Goal: Information Seeking & Learning: Learn about a topic

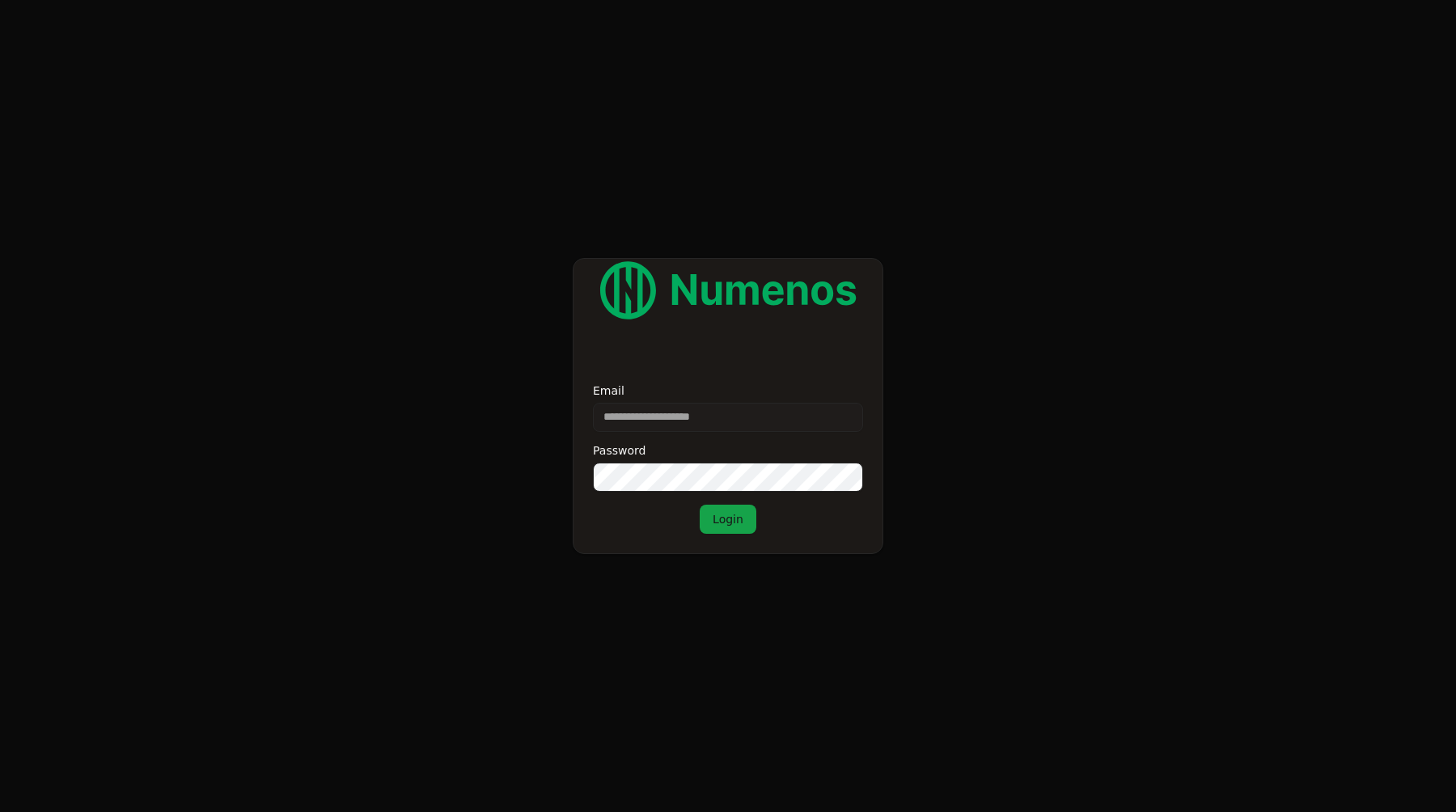
type input "**********"
click at [699, 504] on button "Login" at bounding box center [728, 519] width 56 height 29
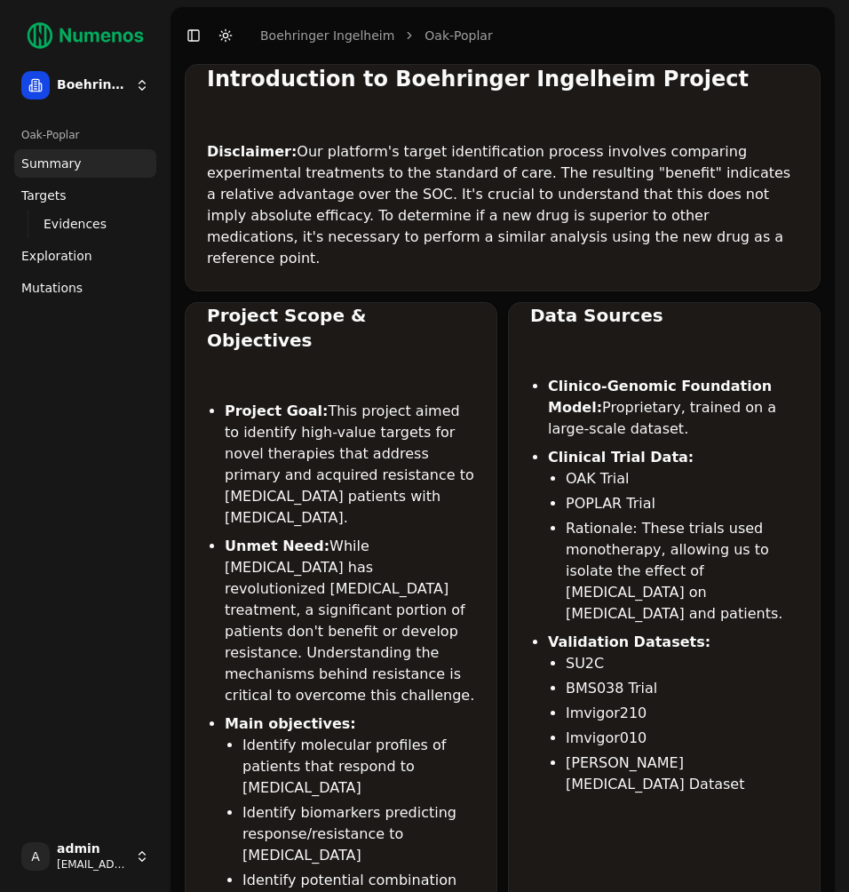
click at [82, 264] on span "Exploration" at bounding box center [56, 256] width 71 height 18
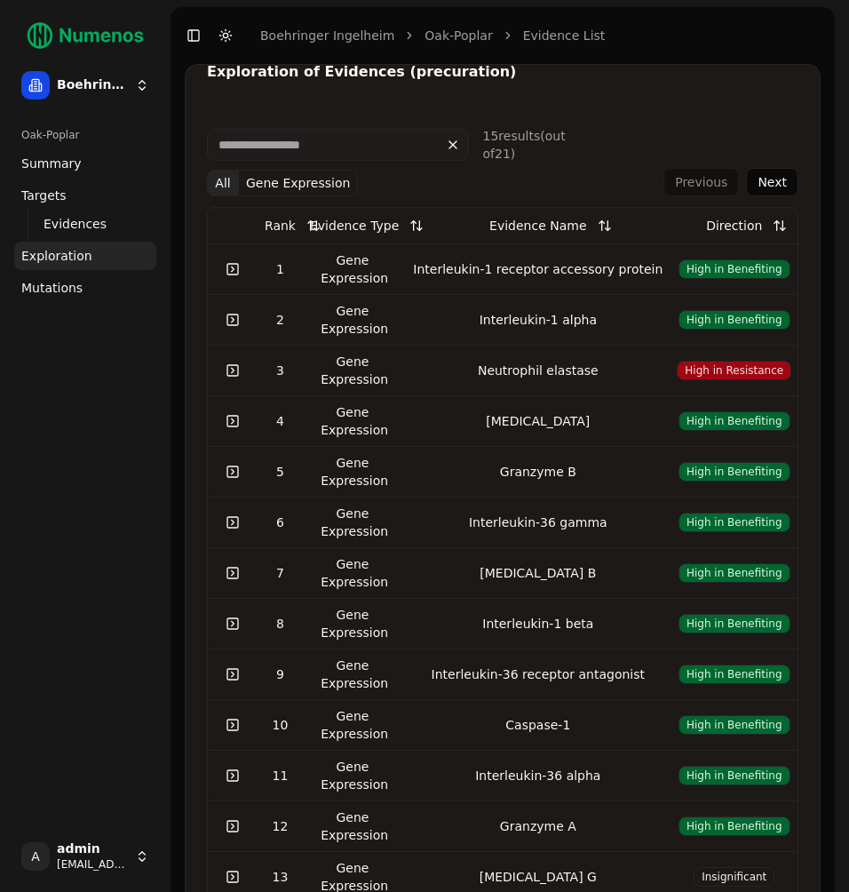
click at [75, 295] on span "Mutations" at bounding box center [51, 288] width 61 height 18
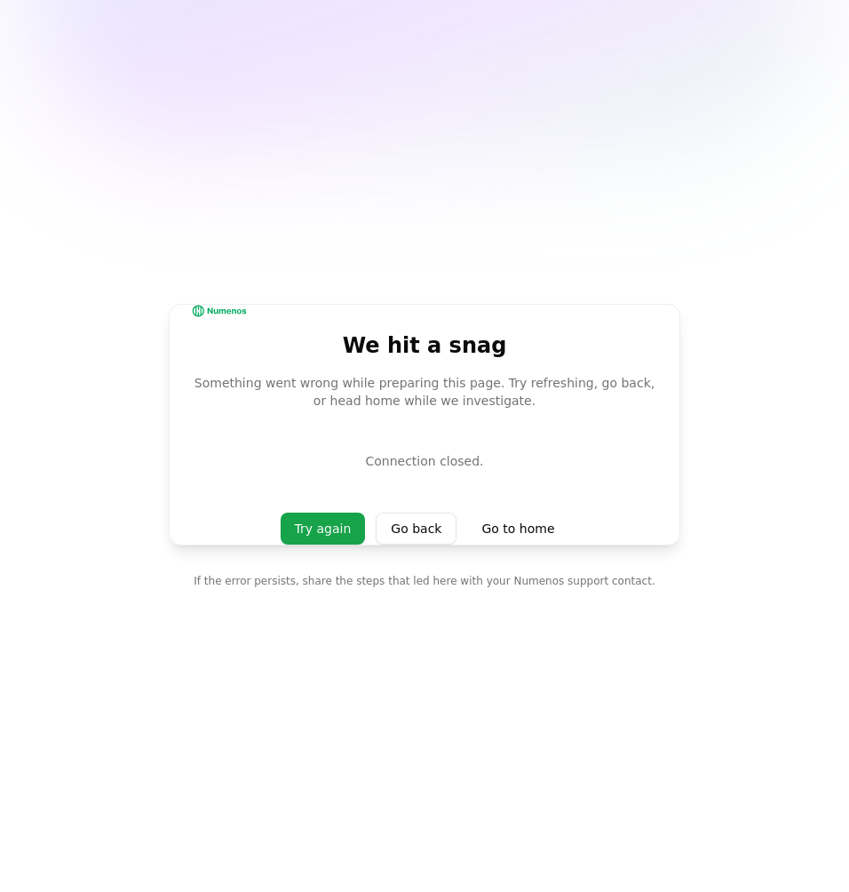
click at [329, 424] on div "We hit a snag Something went wrong while preparing this page. Try refreshing, g…" at bounding box center [425, 425] width 512 height 242
click at [331, 409] on div "We hit a snag Something went wrong while preparing this page. Try refreshing, g…" at bounding box center [425, 425] width 512 height 242
click at [359, 404] on div "Something went wrong while preparing this page. Try refreshing, go back, or hea…" at bounding box center [424, 392] width 467 height 36
click at [416, 409] on div "Something went wrong while preparing this page. Try refreshing, go back, or hea…" at bounding box center [424, 392] width 467 height 36
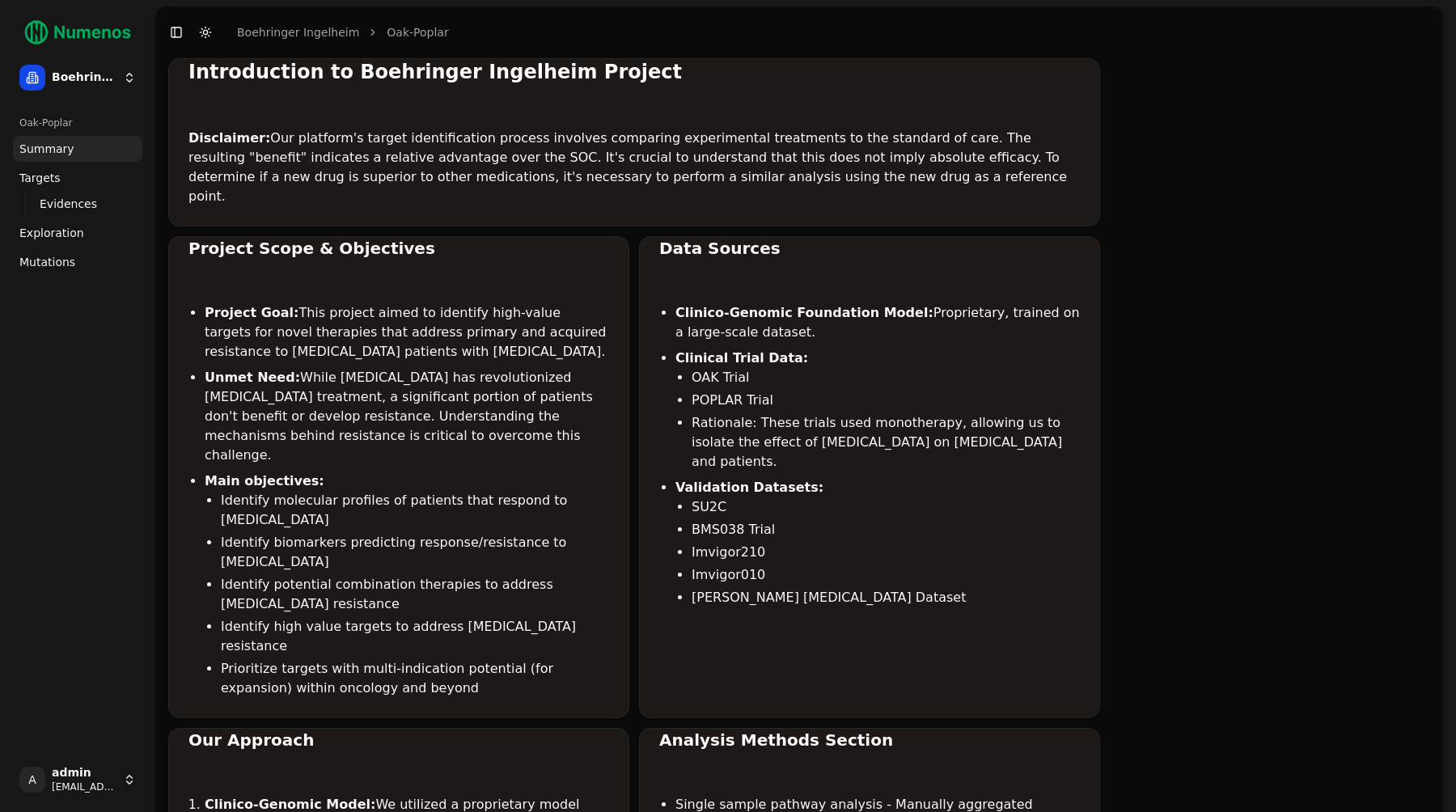
click at [73, 261] on link "Mutations" at bounding box center [77, 262] width 129 height 25
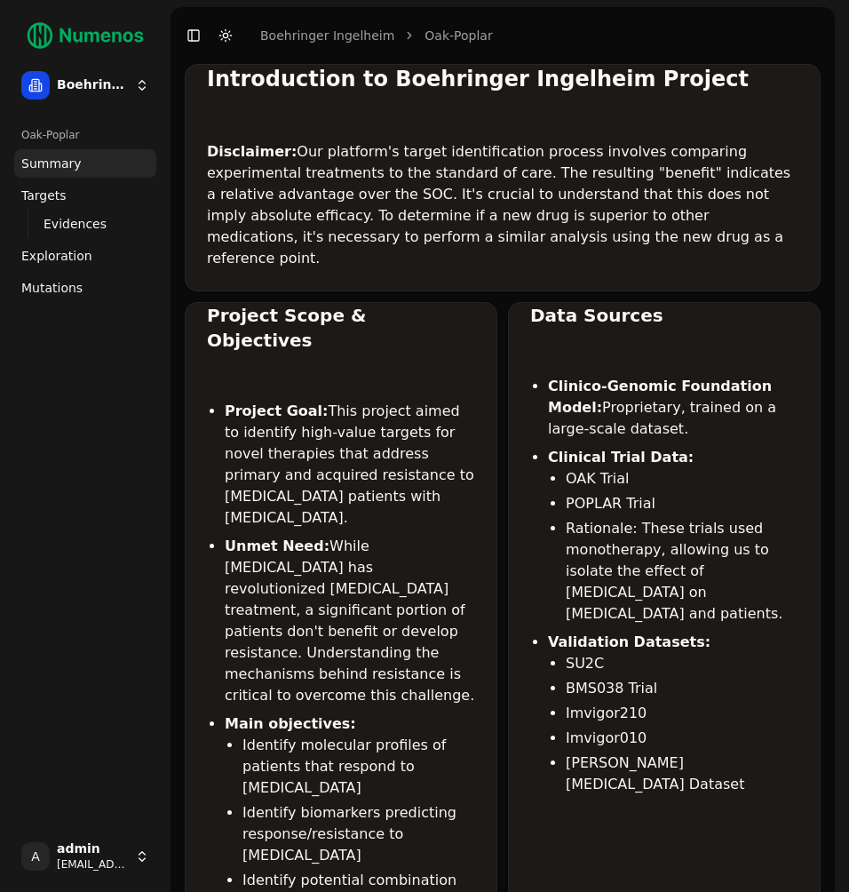
click at [75, 285] on span "Mutations" at bounding box center [51, 288] width 61 height 18
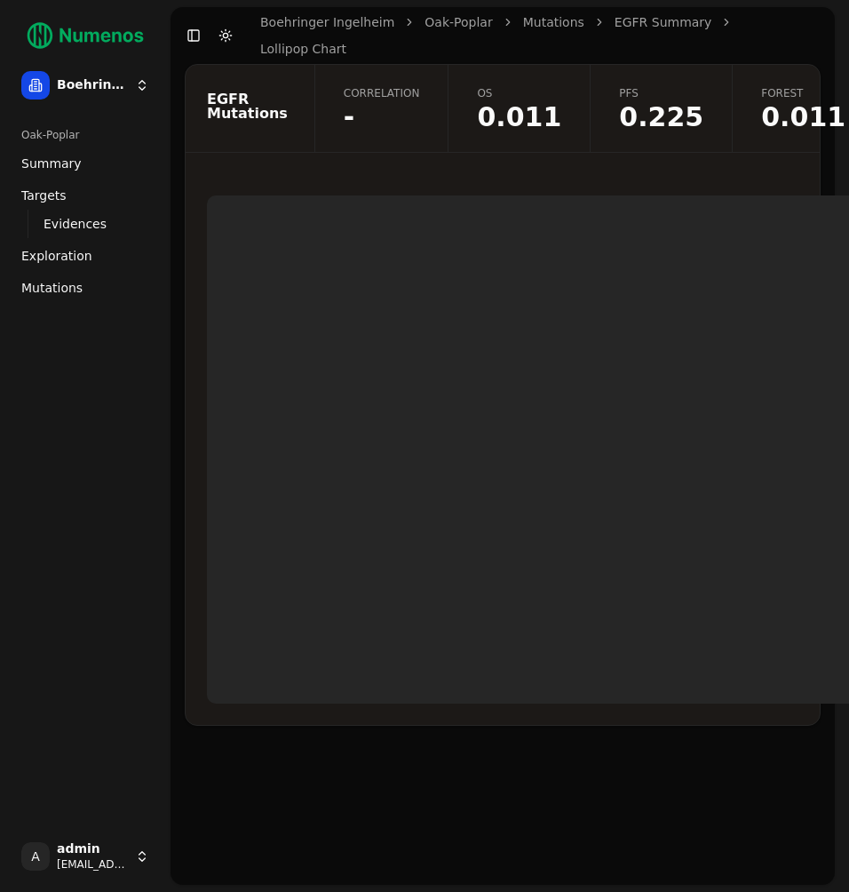
click at [569, 159] on div "EGFR Mutations Correlation - OS 0.011 PFS 0.225 Forest 0.011 Recist 0.028 Stati…" at bounding box center [503, 395] width 636 height 662
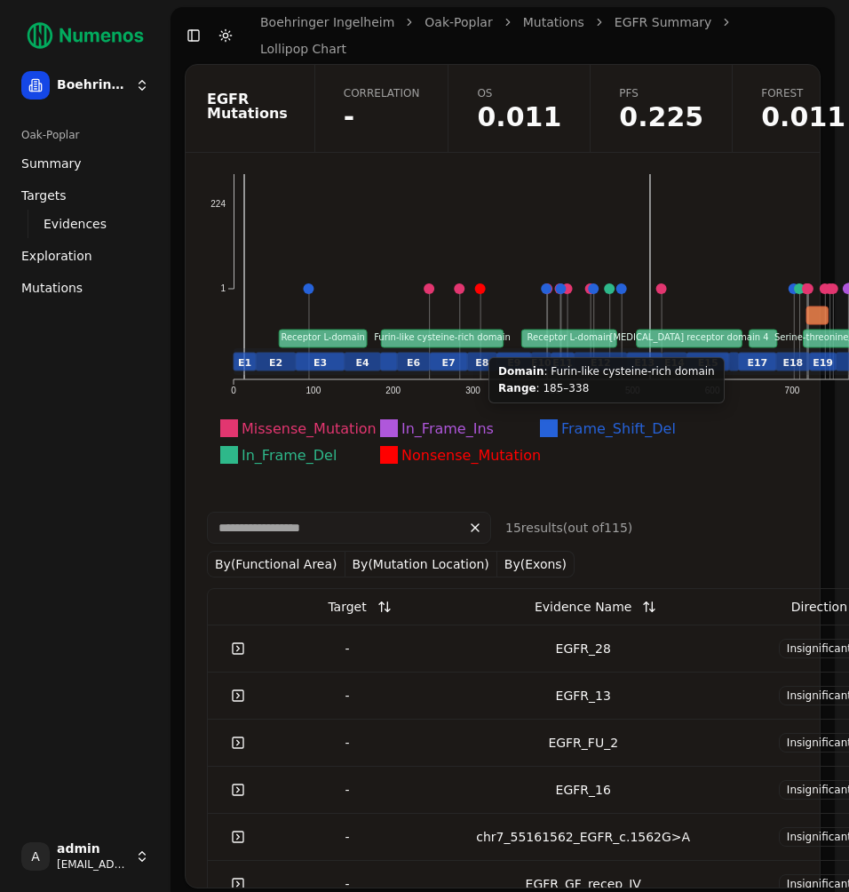
scroll to position [720, 0]
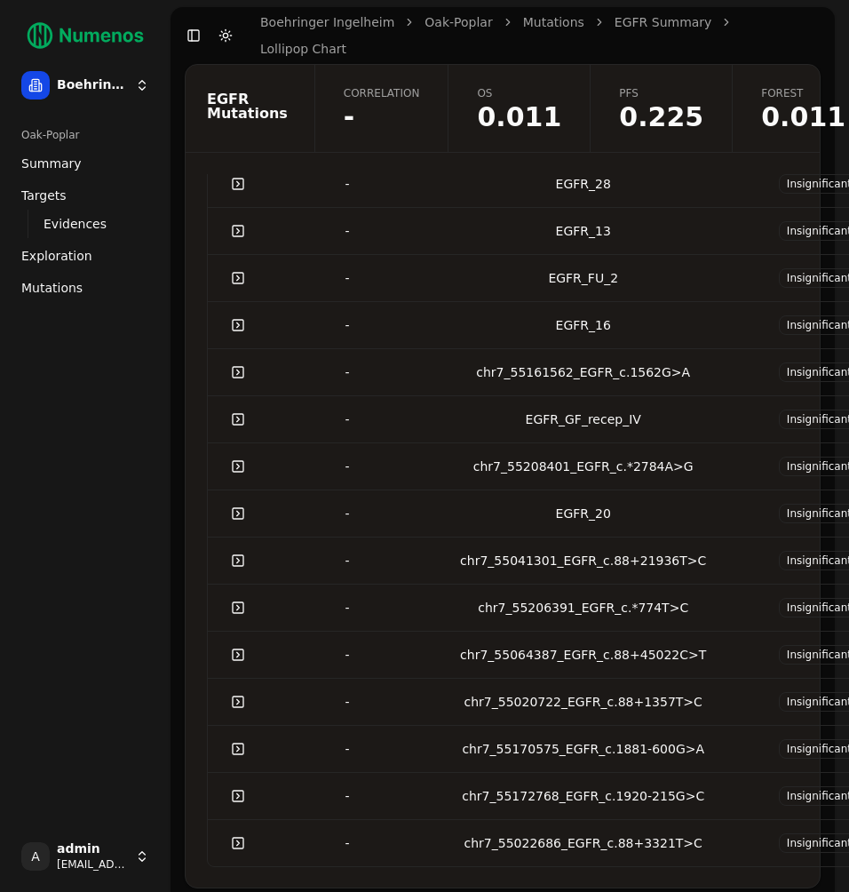
click at [643, 104] on span "0.225" at bounding box center [661, 117] width 84 height 27
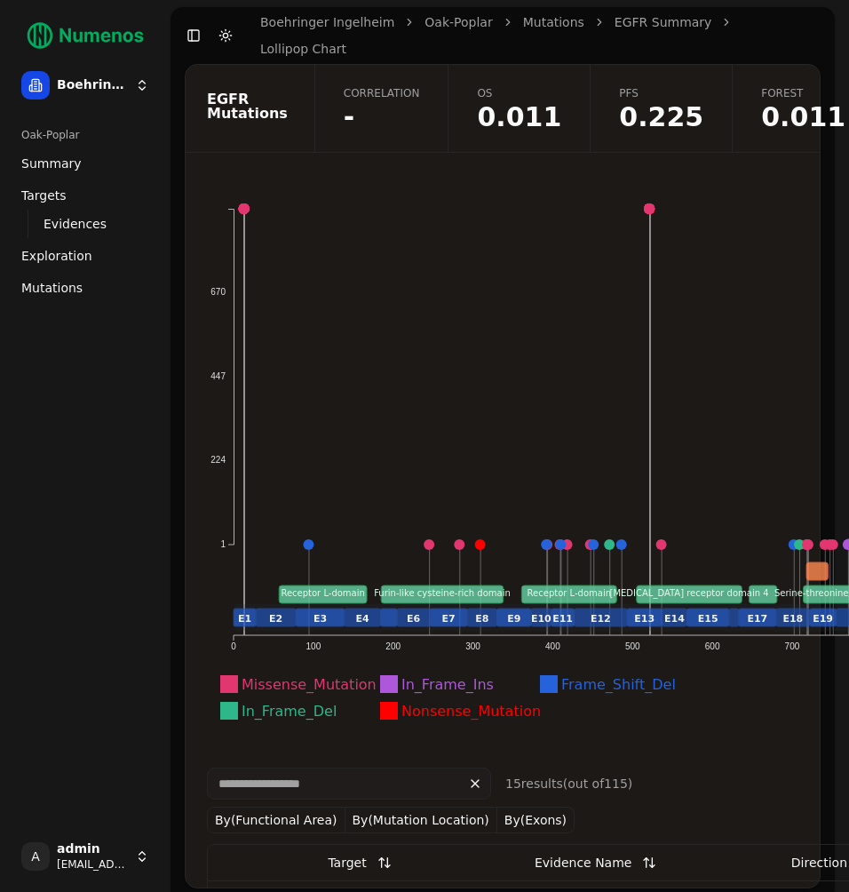
click at [438, 417] on icon "Missense_Mutation In_Frame_Ins Frame_Shift_Del In_Frame_Del Nonsense_Mutation 1…" at bounding box center [713, 470] width 1012 height 551
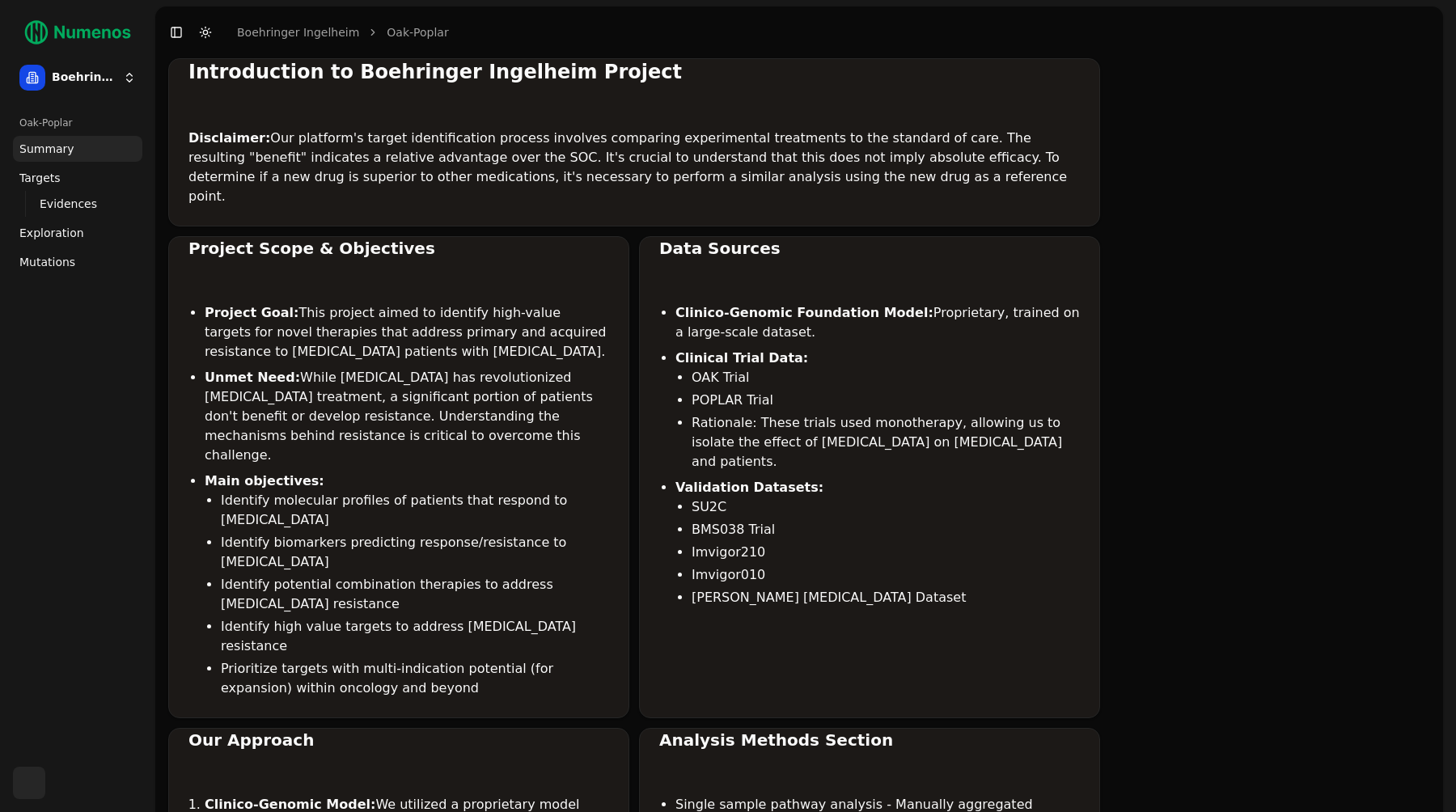
click at [57, 256] on span "Mutations" at bounding box center [46, 262] width 56 height 16
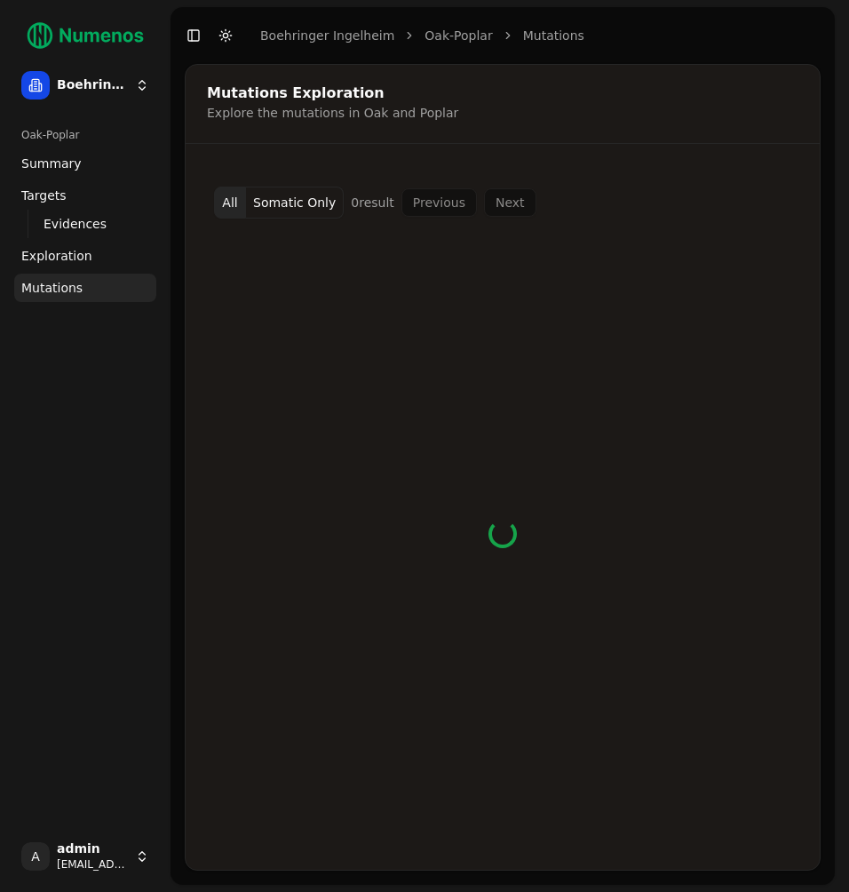
click at [548, 170] on div "All Somatic Only 0 result Previous Next" at bounding box center [503, 517] width 634 height 704
click at [306, 208] on button "Somatic Only" at bounding box center [295, 202] width 98 height 32
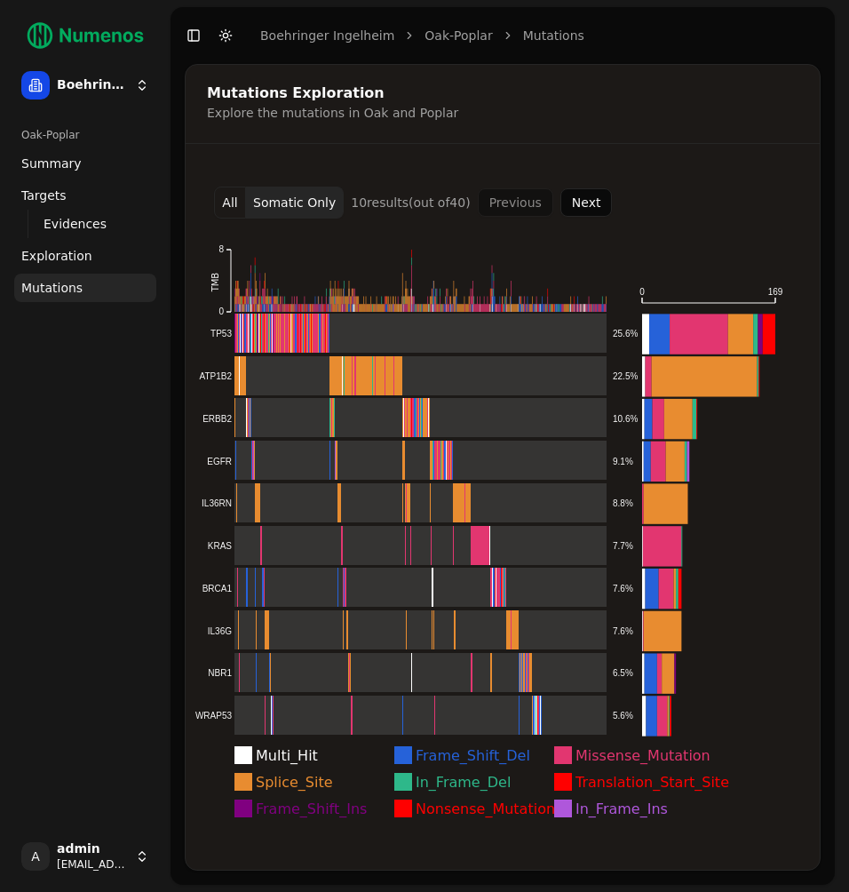
click at [218, 198] on button "All" at bounding box center [230, 202] width 32 height 32
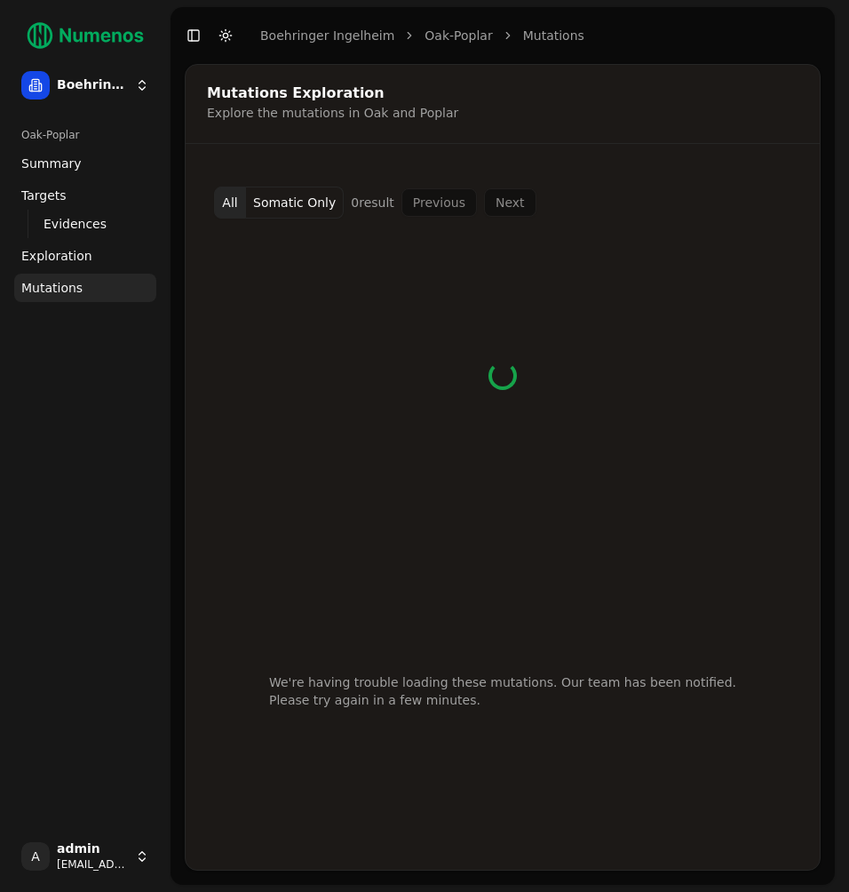
click at [368, 258] on div at bounding box center [503, 375] width 634 height 315
click at [288, 196] on button "Somatic Only" at bounding box center [295, 202] width 98 height 32
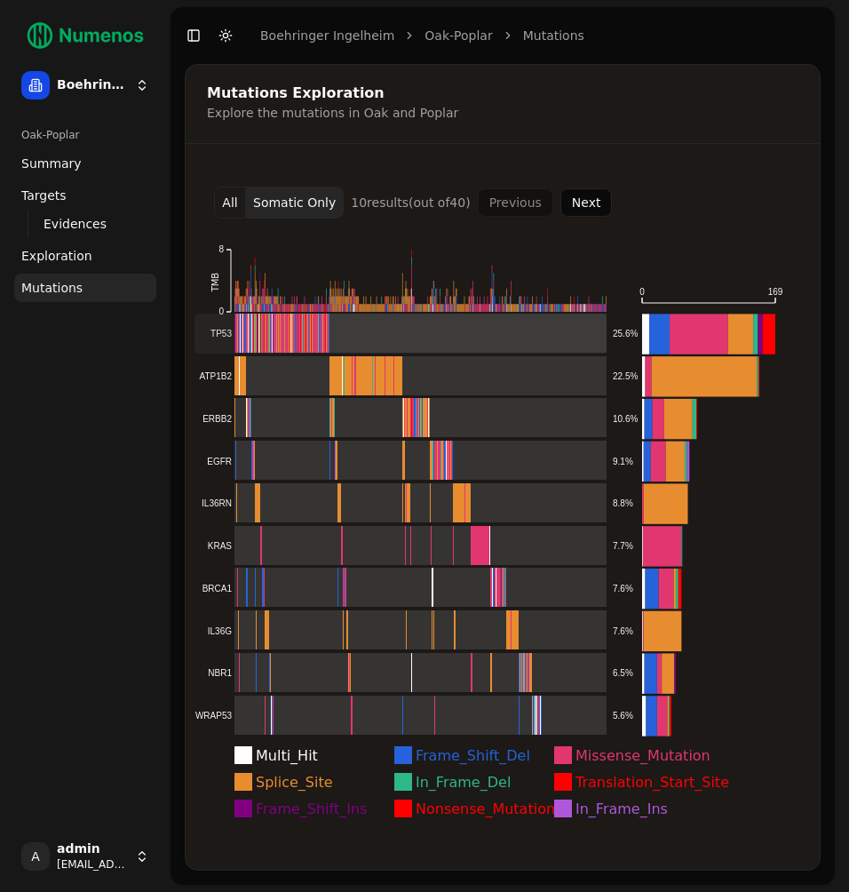
click at [396, 345] on rect at bounding box center [400, 333] width 412 height 40
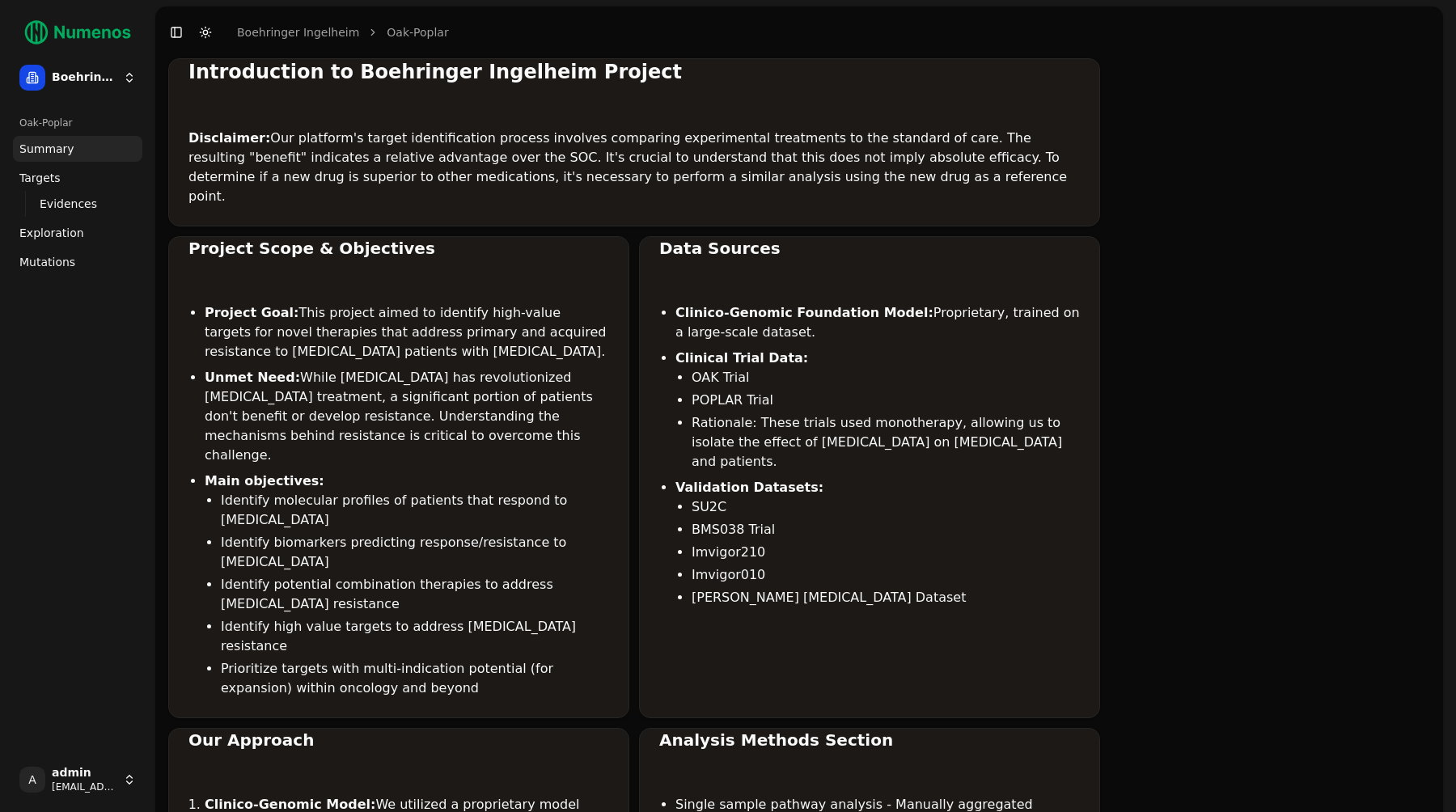
click at [49, 256] on span "Mutations" at bounding box center [46, 262] width 56 height 16
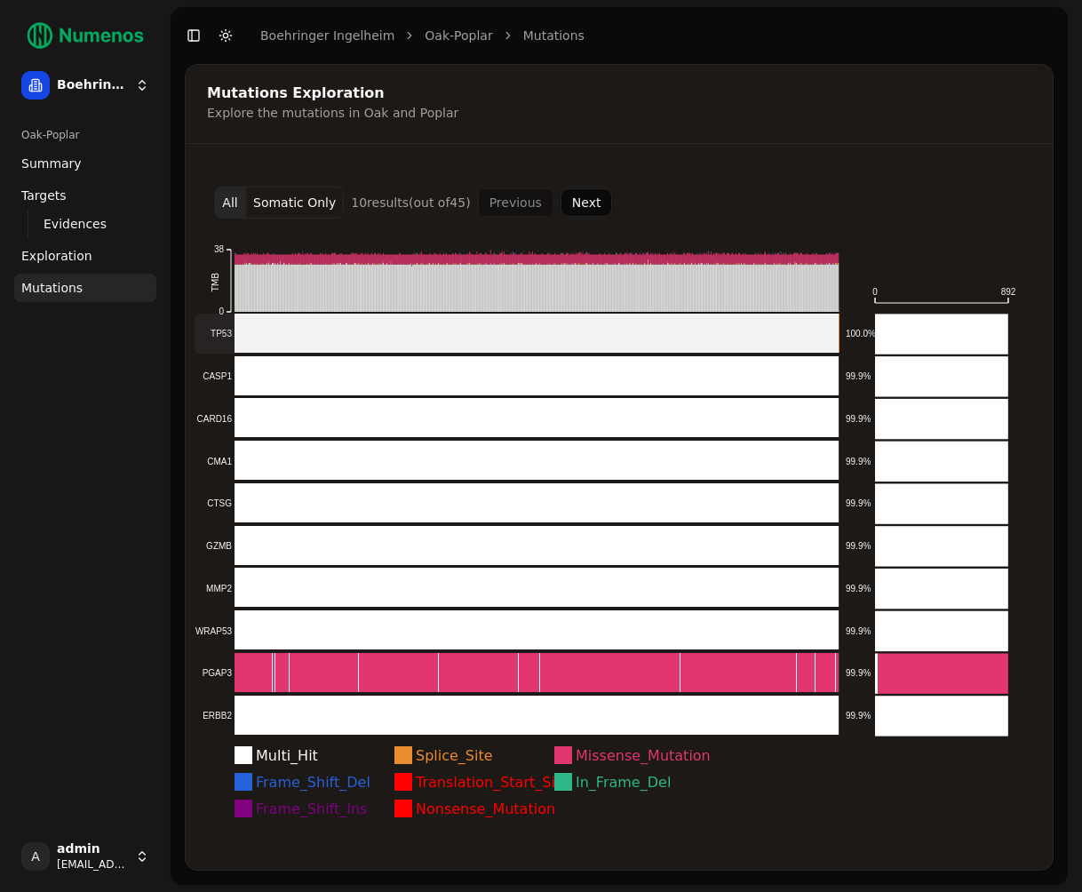
click at [492, 340] on rect at bounding box center [516, 333] width 645 height 40
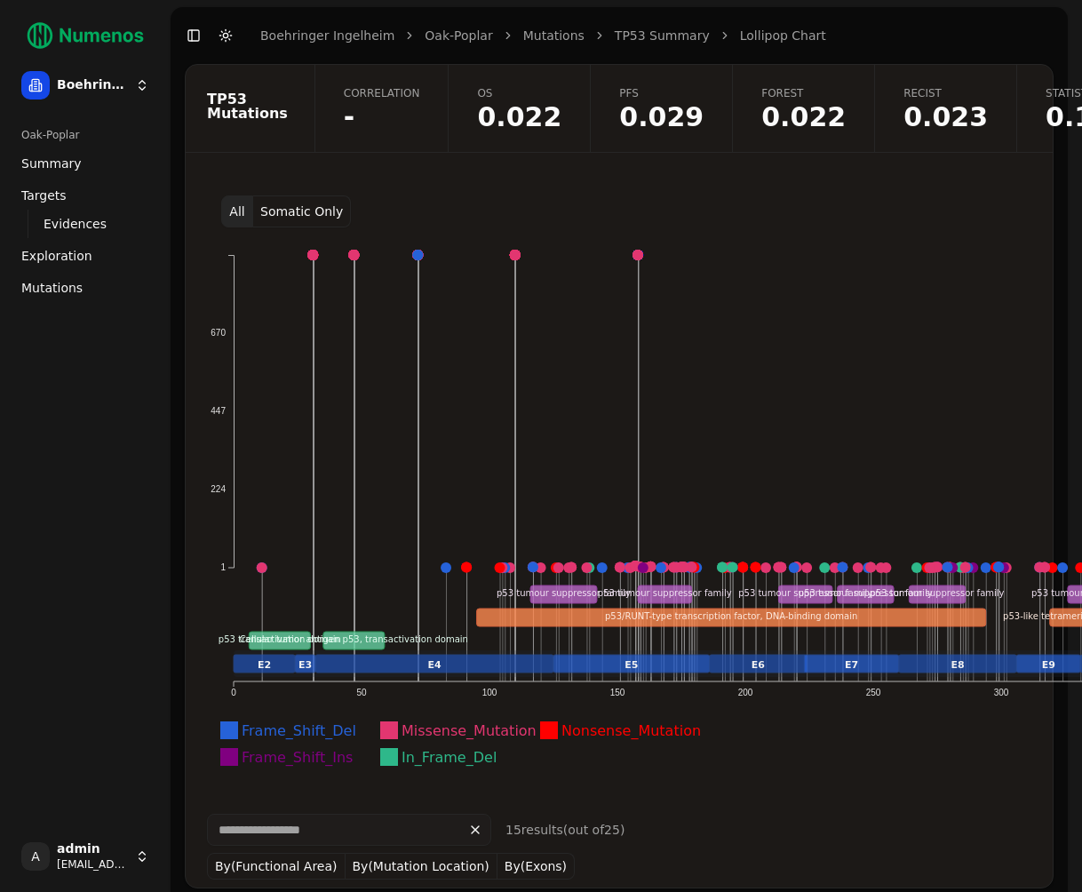
click at [248, 206] on button "All" at bounding box center [237, 211] width 32 height 32
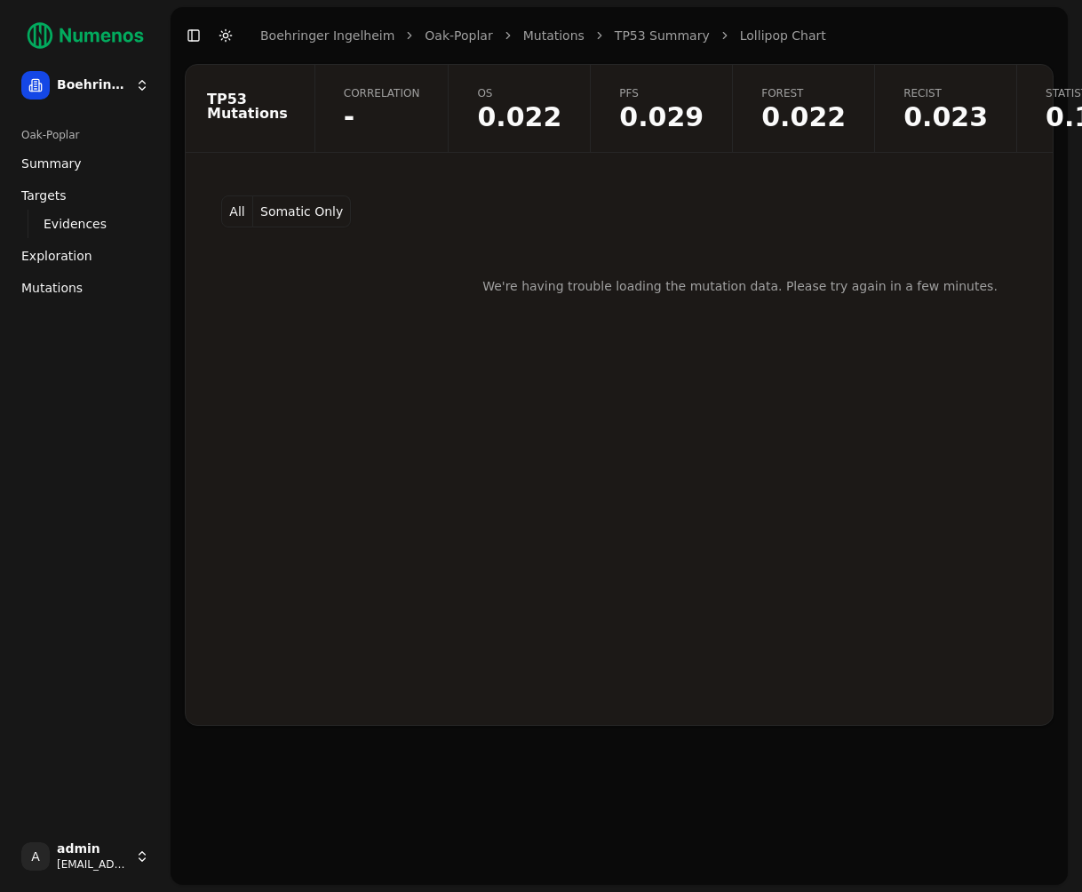
click at [284, 218] on button "Somatic Only" at bounding box center [302, 211] width 98 height 32
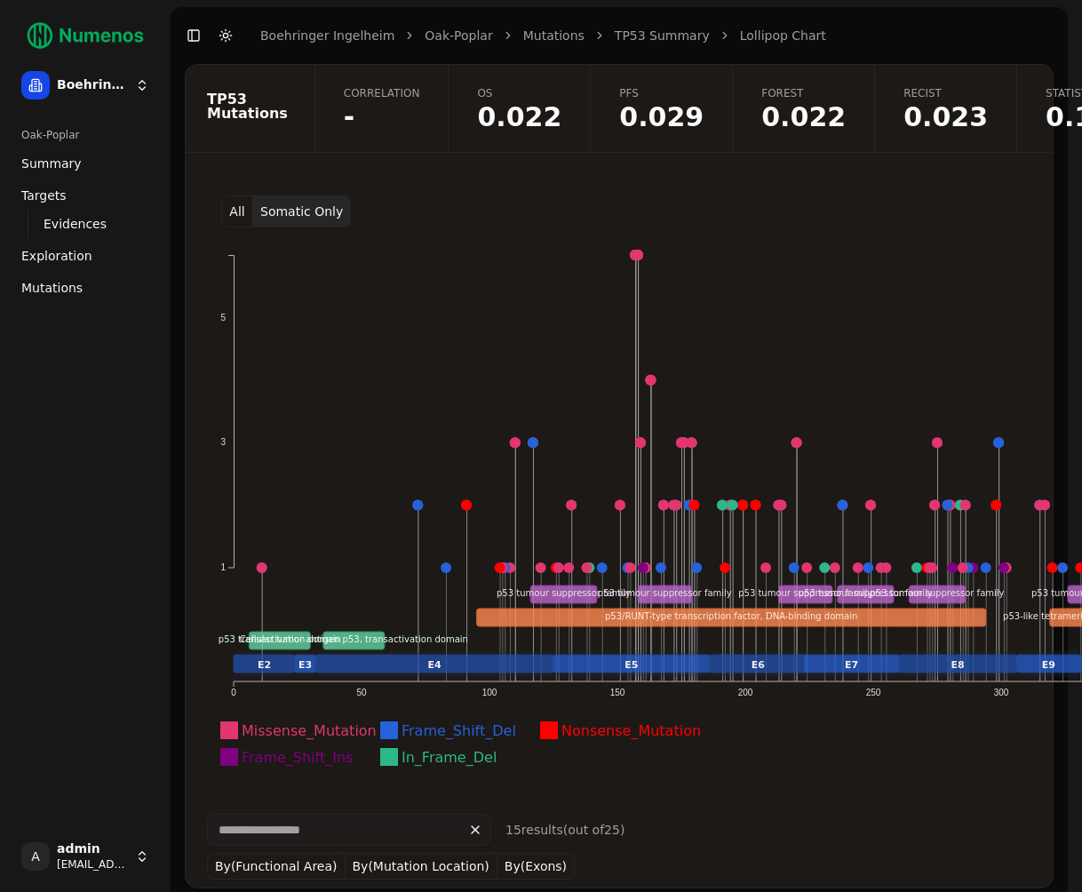
click at [232, 210] on button "All" at bounding box center [237, 211] width 32 height 32
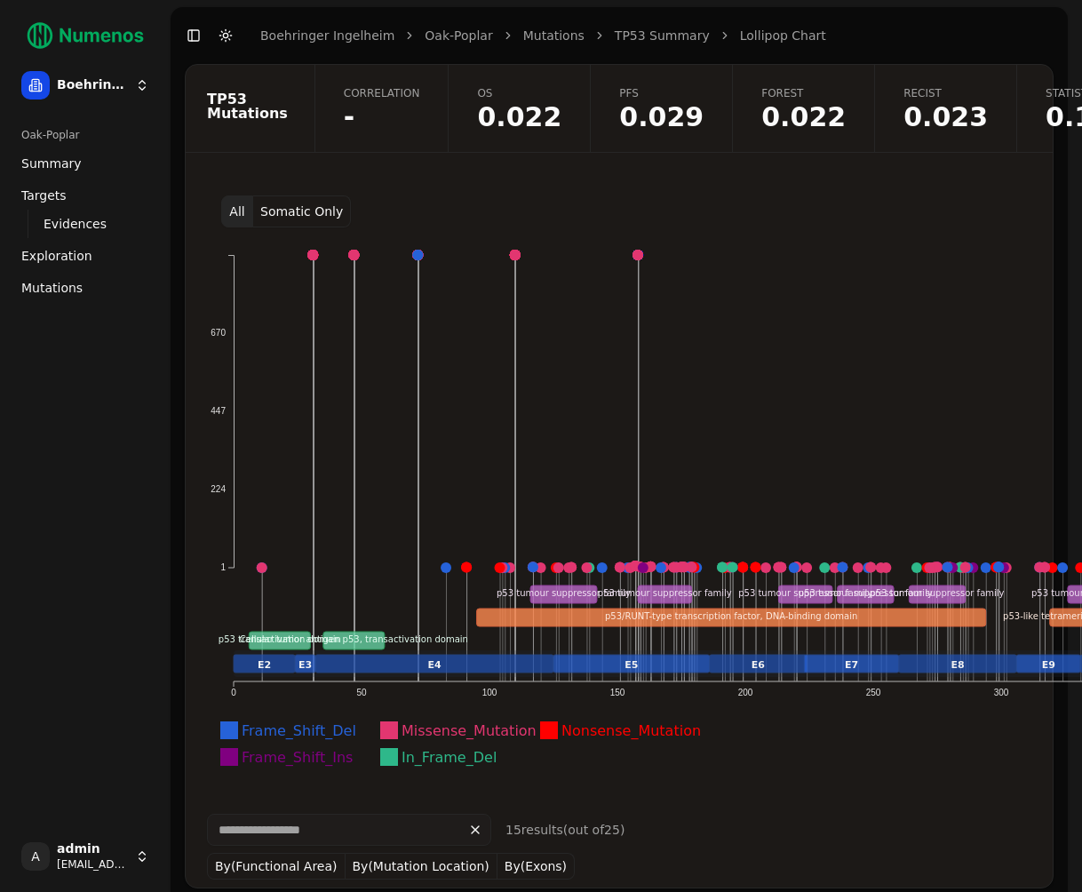
click at [316, 210] on button "Somatic Only" at bounding box center [302, 211] width 98 height 32
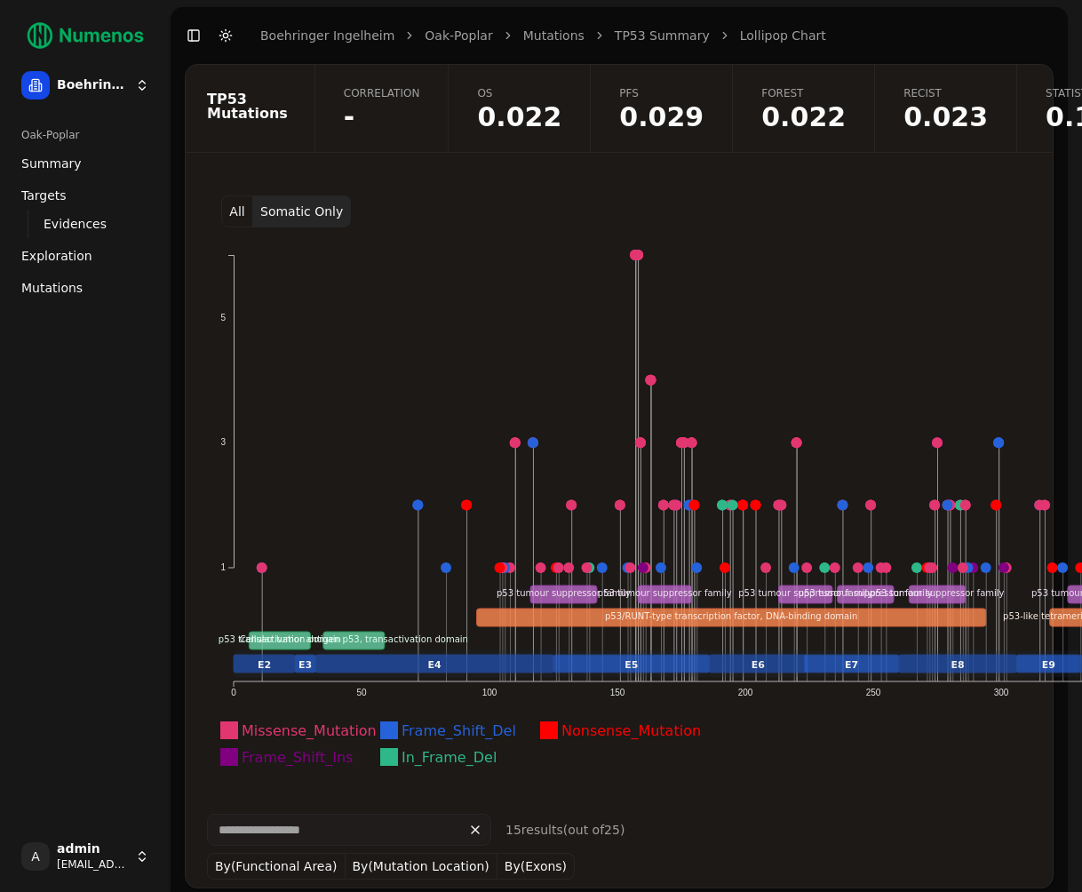
click at [245, 221] on button "All" at bounding box center [237, 211] width 32 height 32
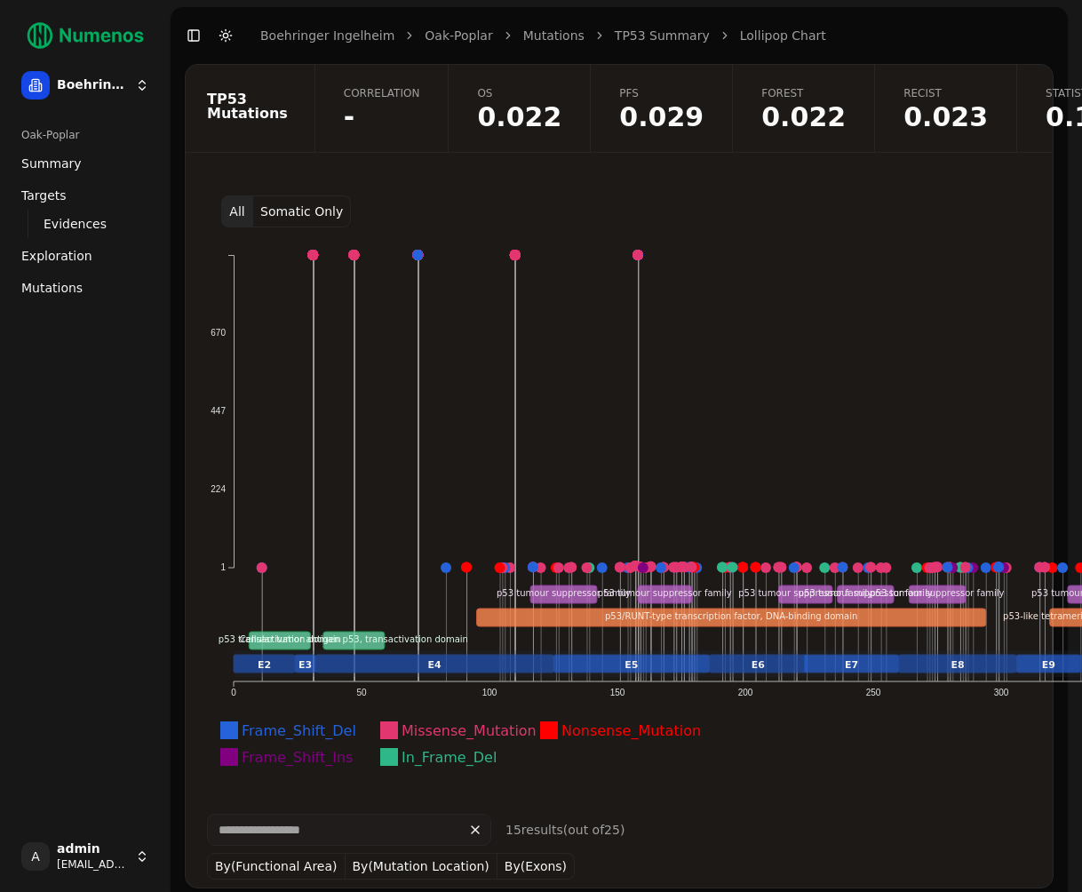
click at [442, 206] on div "All Somatic Only" at bounding box center [740, 211] width 1066 height 32
click at [903, 116] on span "0.023" at bounding box center [945, 117] width 84 height 27
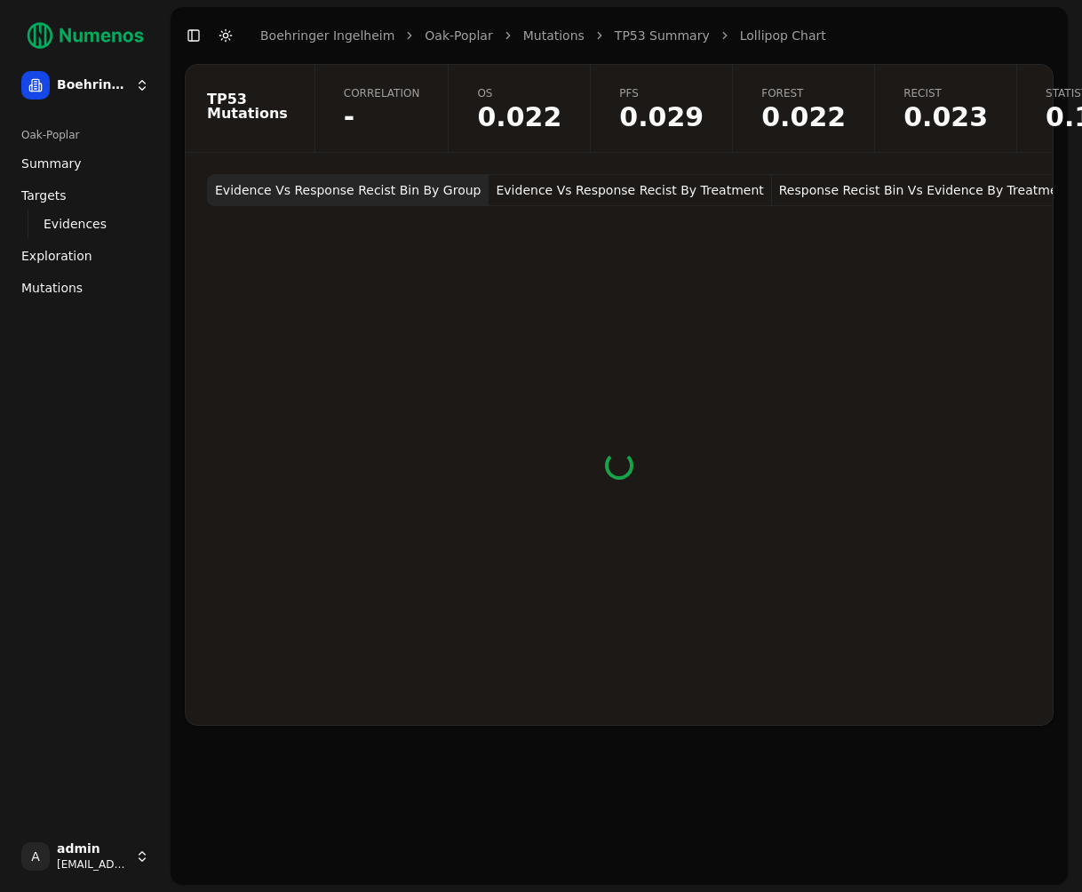
click at [357, 120] on span "-" at bounding box center [382, 117] width 76 height 27
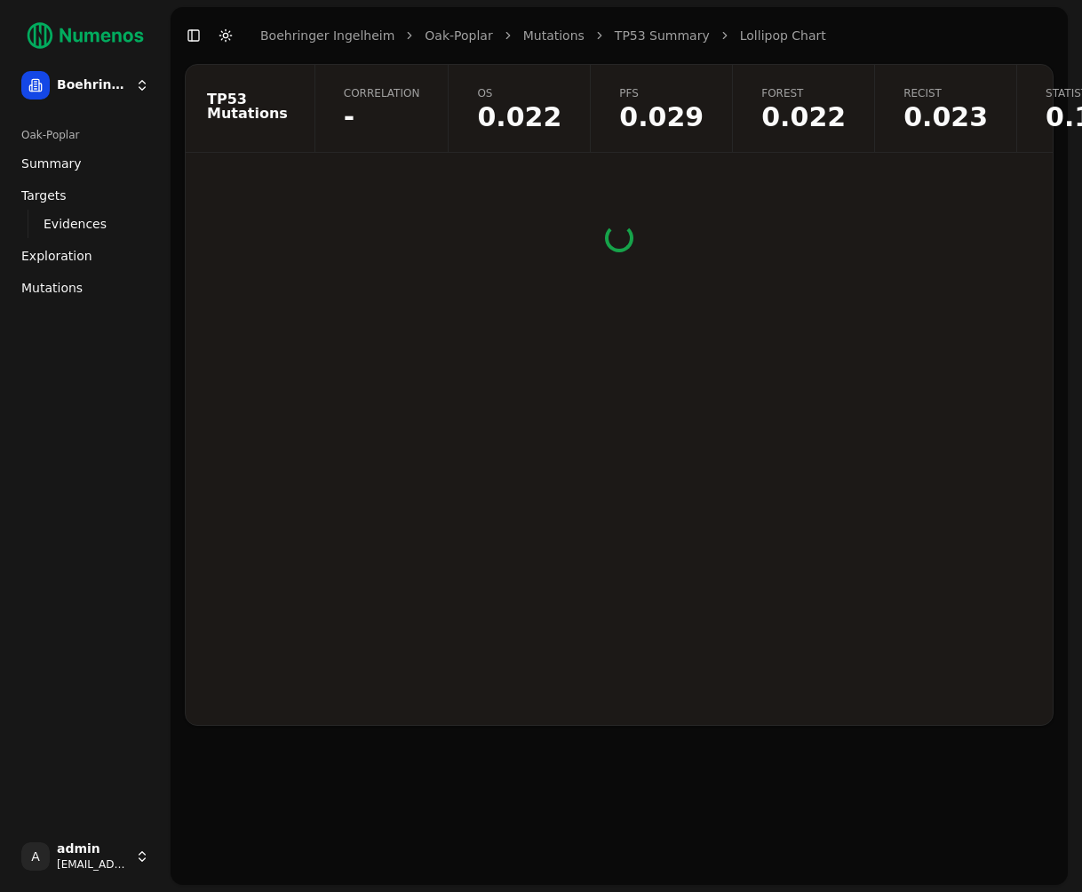
click at [133, 409] on div "Oak-Poplar Summary Targets Evidences Exploration Mutations" at bounding box center [85, 471] width 156 height 714
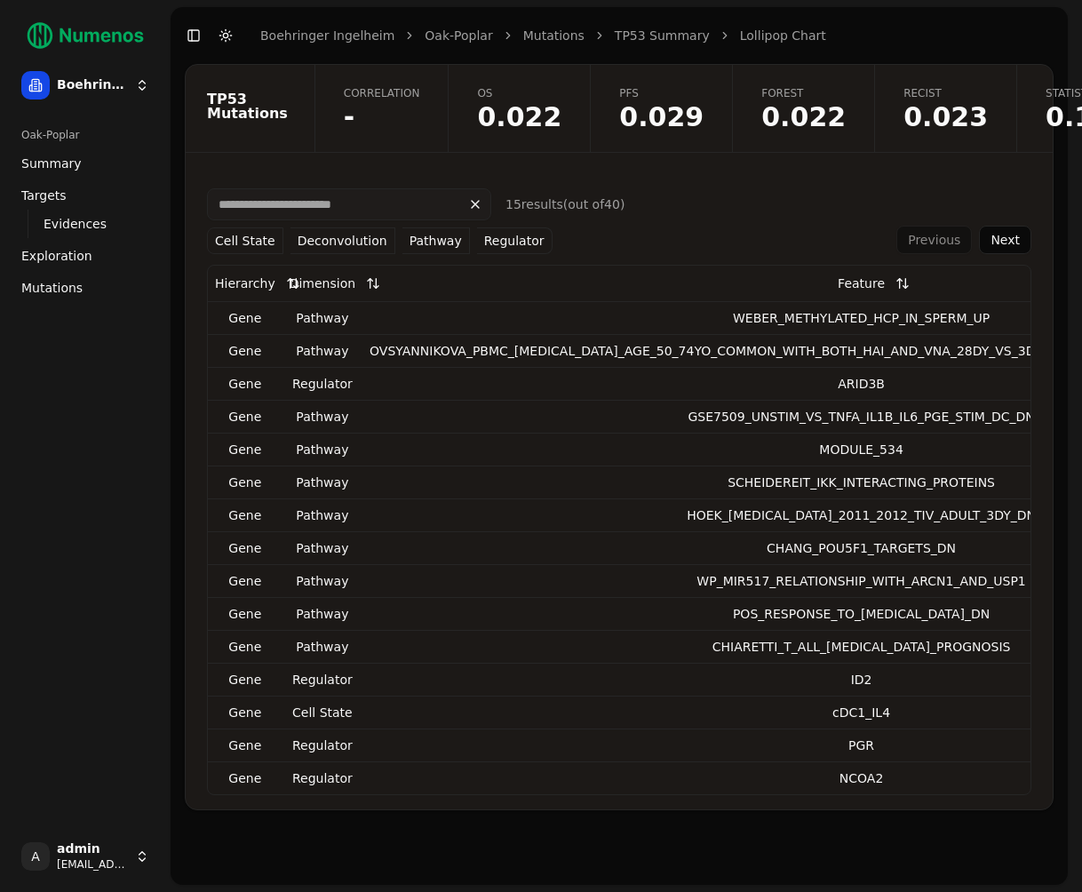
click at [700, 202] on div "15 result s (out of 40 ) Cell State Deconvolution Pathway Regulator" at bounding box center [516, 221] width 618 height 66
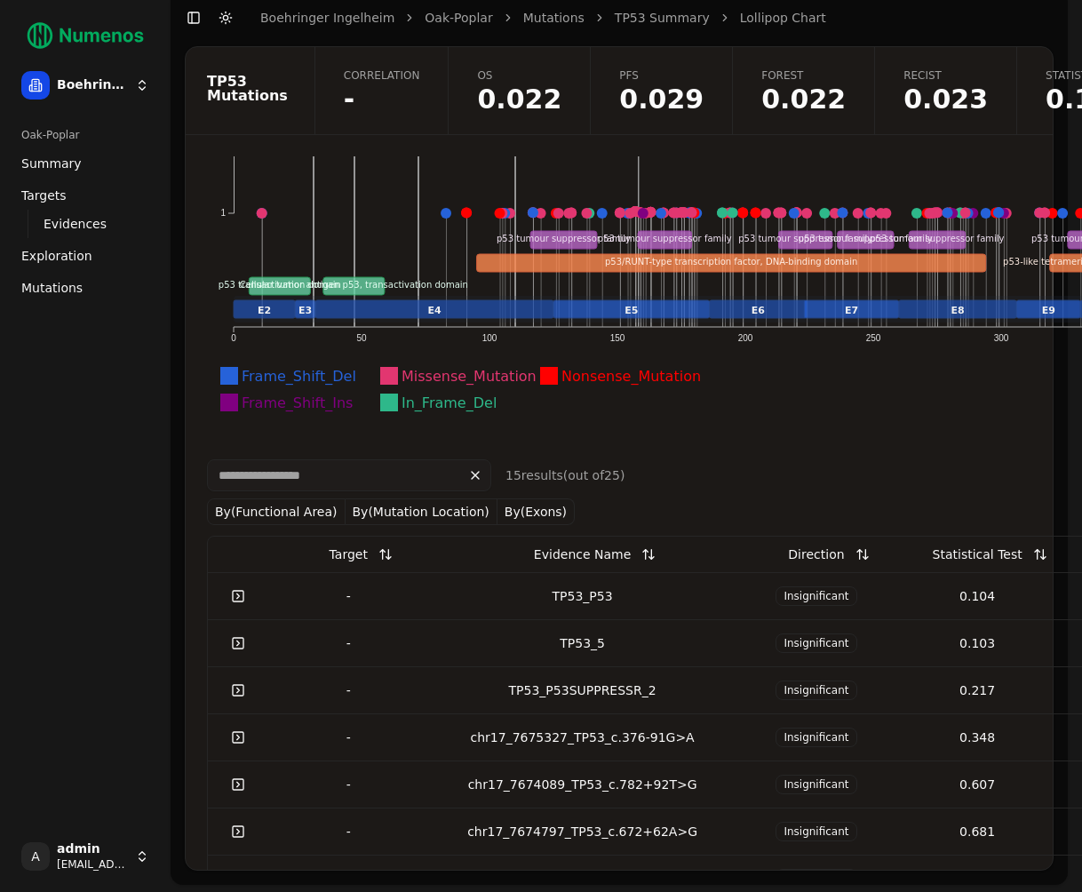
scroll to position [400, 0]
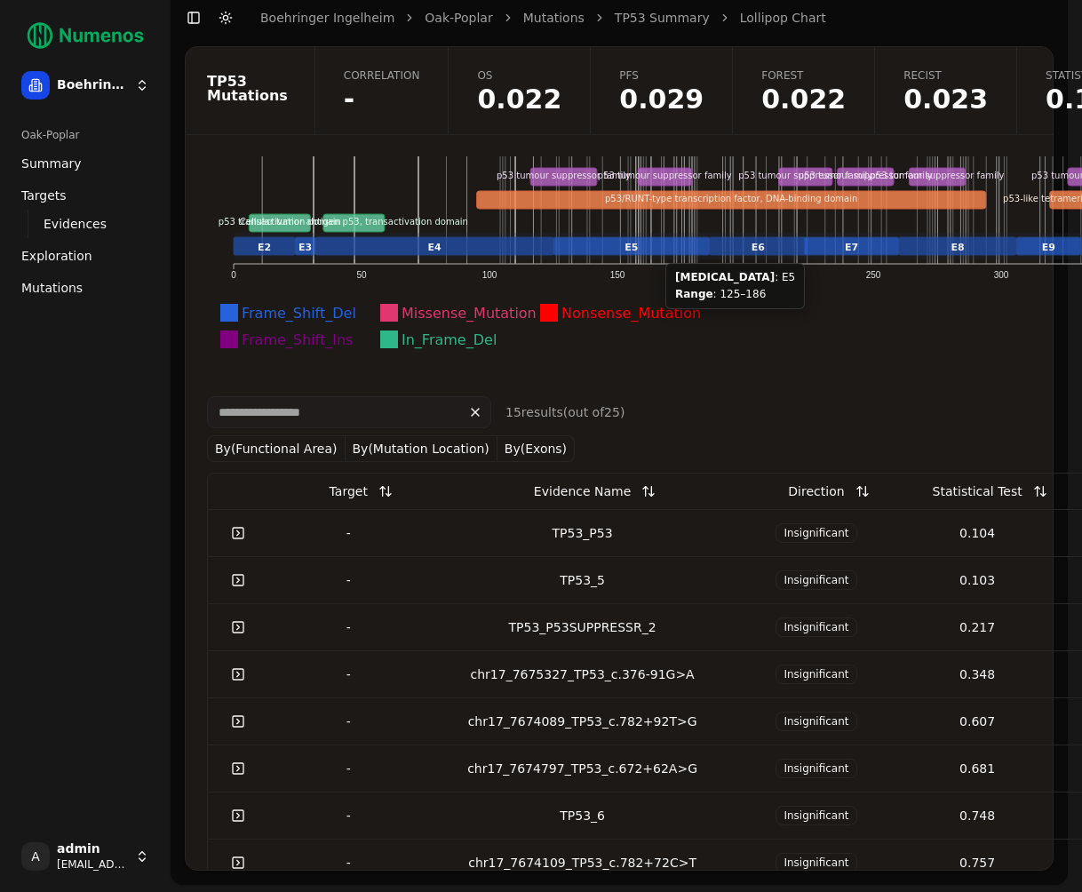
click icon "Frame_Shift_Del Missense_Mutation Nonsense_Mutation Frame_Shift_Ins In_Frame_De…"
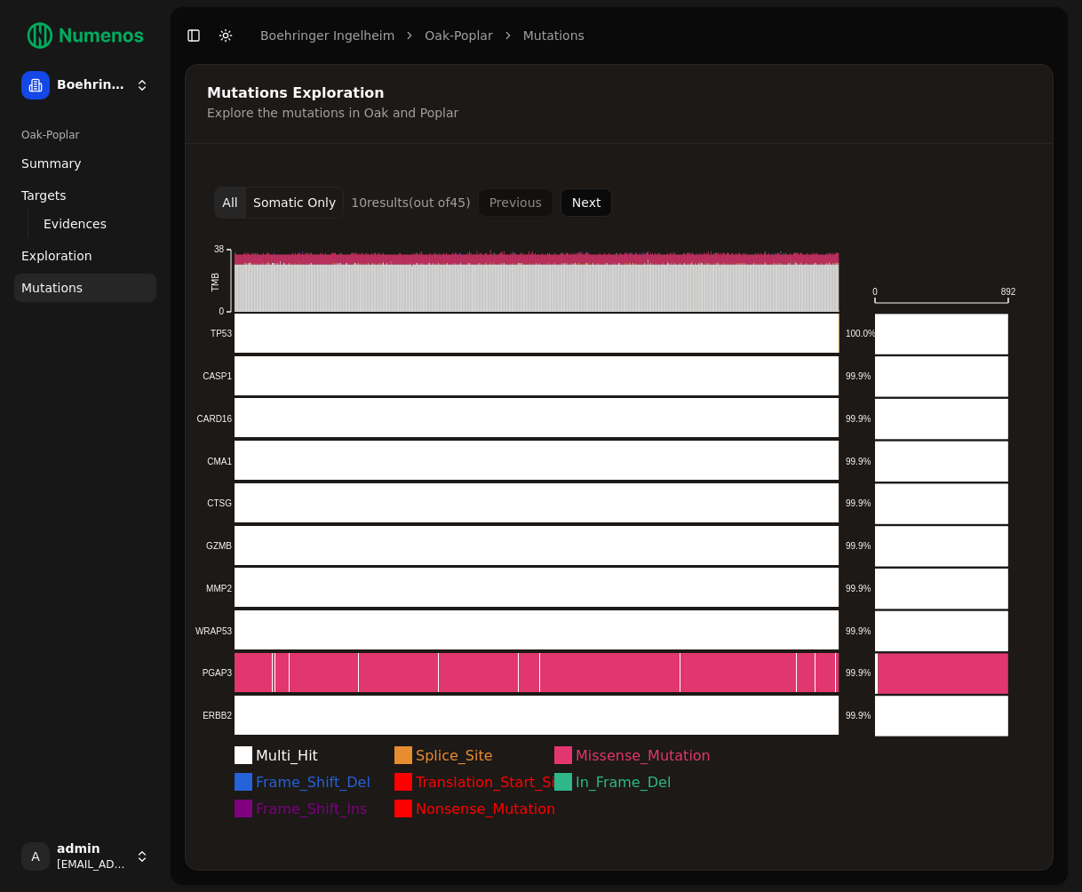
click at [591, 208] on button "Next" at bounding box center [586, 202] width 52 height 28
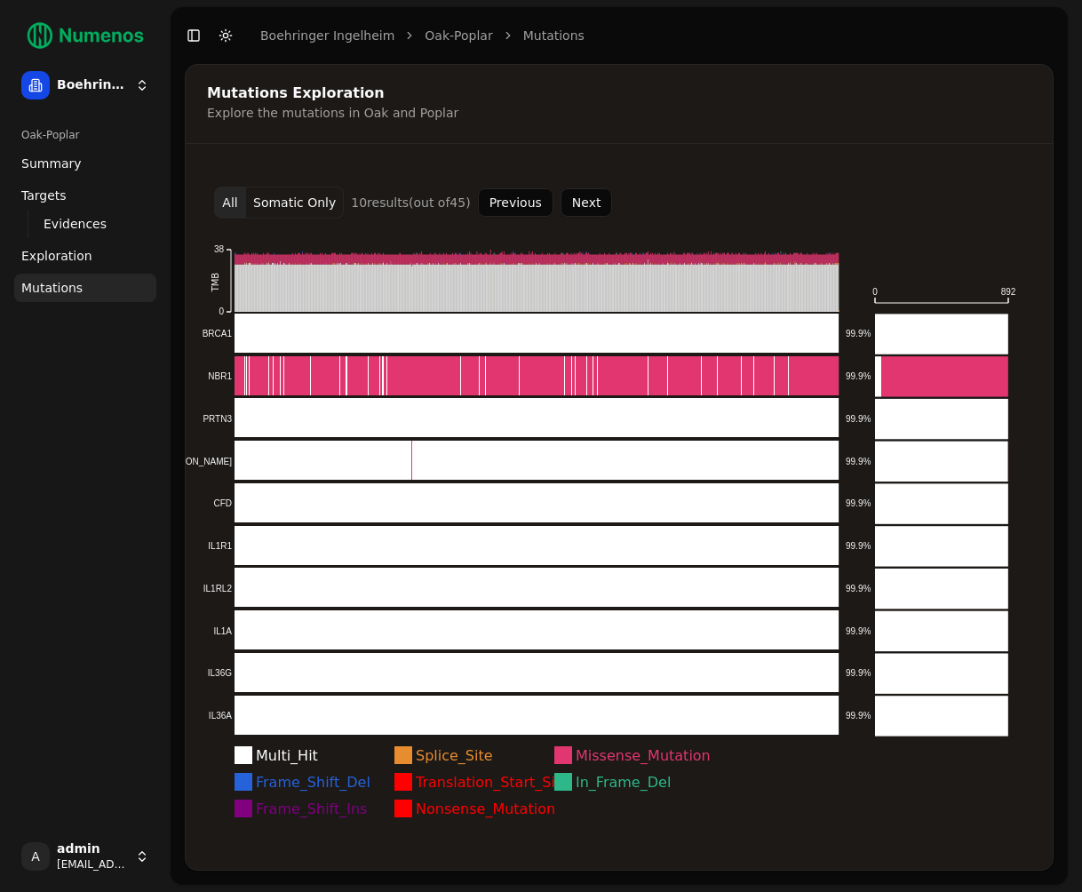
click at [591, 208] on button "Next" at bounding box center [586, 202] width 52 height 28
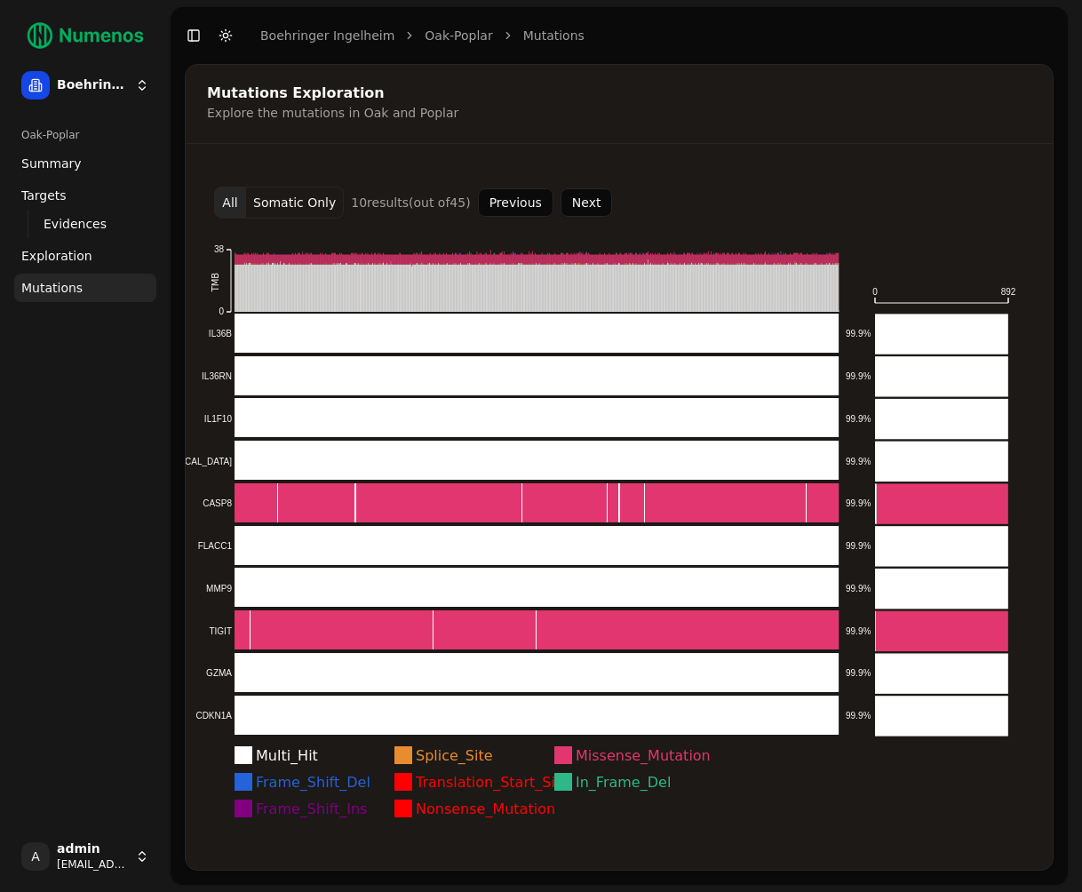
click at [591, 208] on button "Next" at bounding box center [586, 202] width 52 height 28
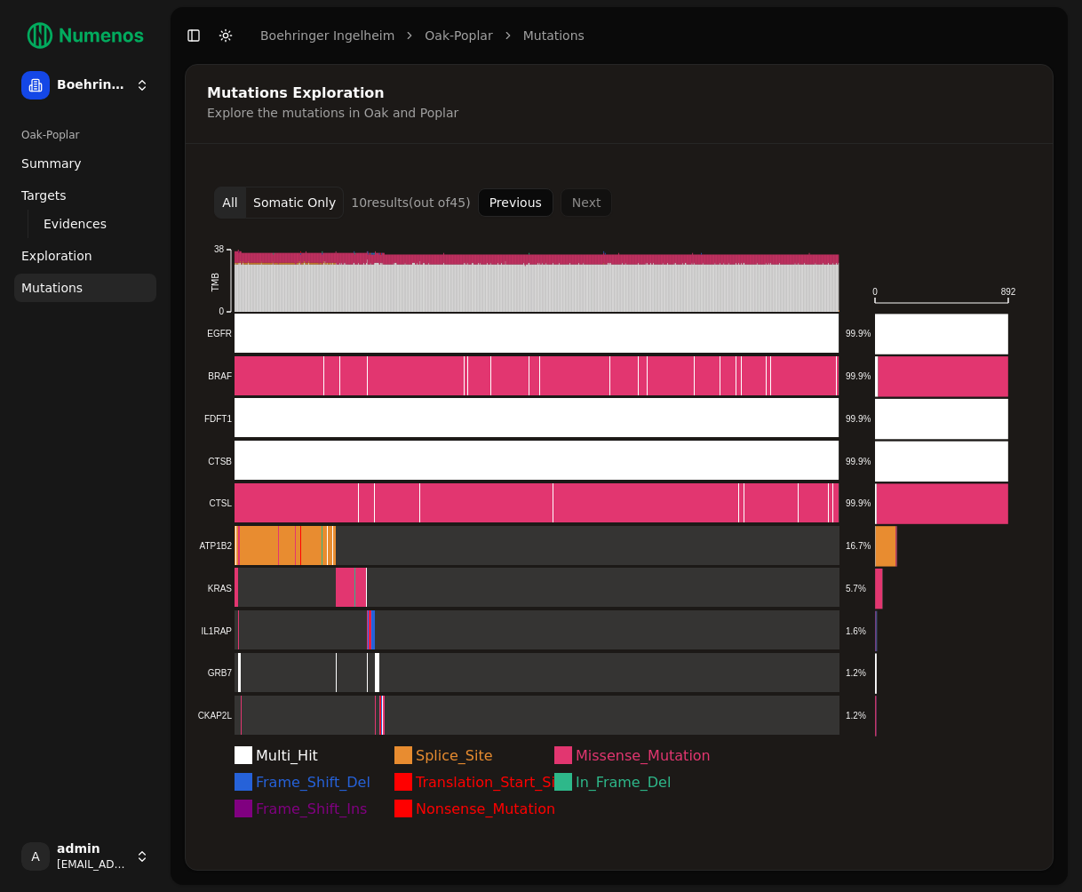
click at [397, 231] on icon "Multi_Hit Splice_Site Missense_Mutation Frame_Shift_Del Translation_Start_Site …" at bounding box center [619, 533] width 867 height 630
click at [617, 150] on div "Mutations Exploration Explore the mutations in Oak and Poplar All Somatic Only …" at bounding box center [619, 467] width 869 height 806
click at [225, 37] on button "Toggle Dark Mode" at bounding box center [225, 35] width 25 height 25
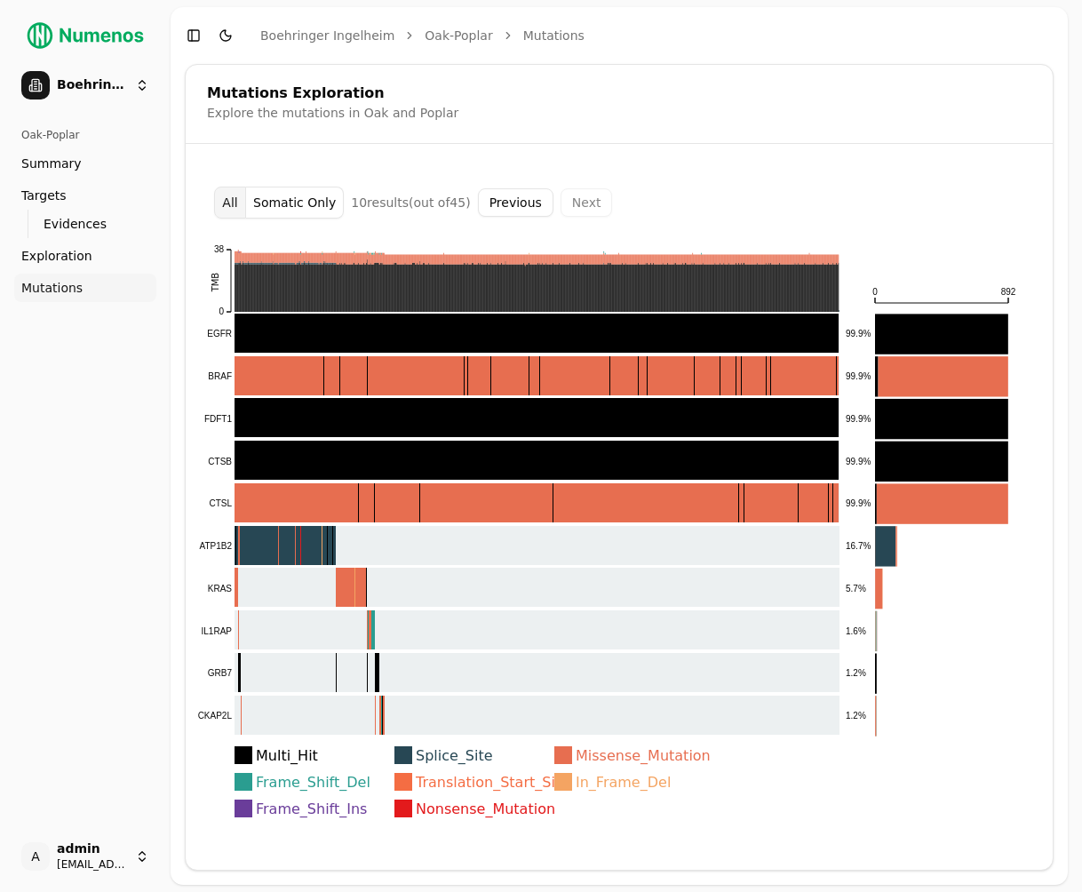
click at [225, 37] on button "Toggle Dark Mode" at bounding box center [225, 35] width 25 height 25
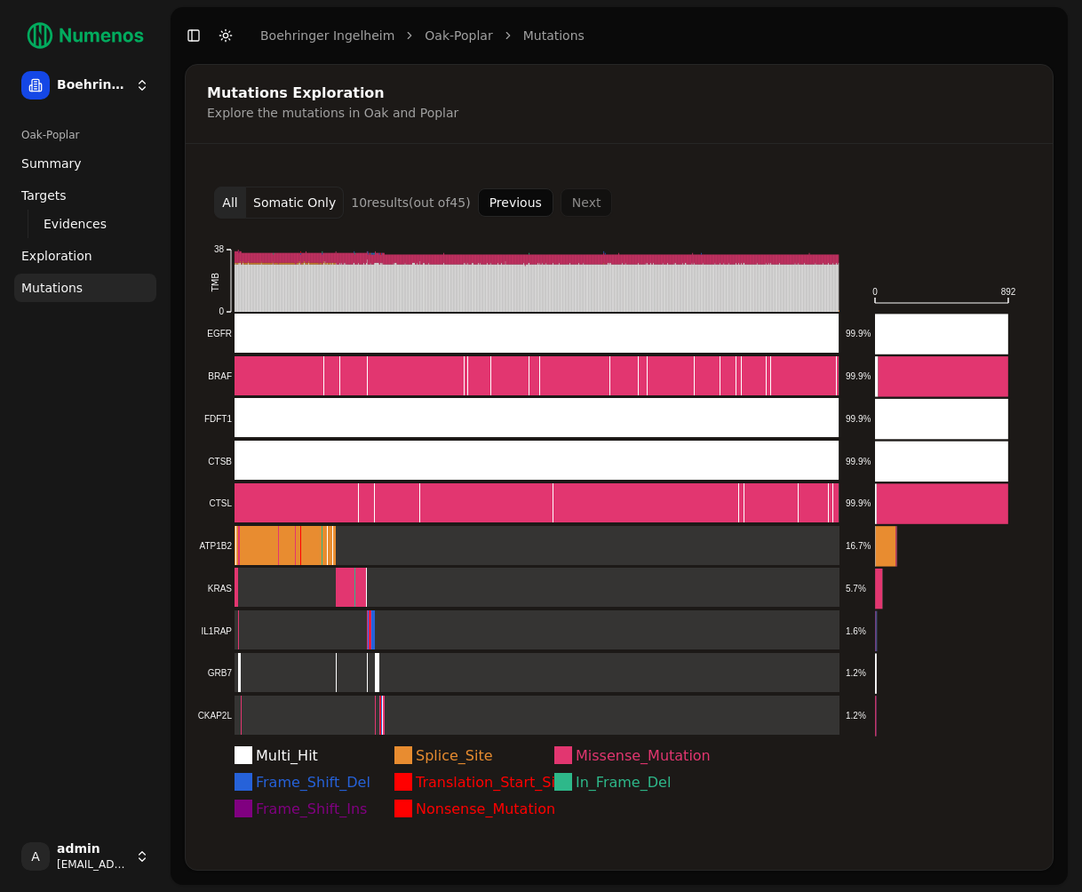
click at [524, 202] on button "Previous" at bounding box center [515, 202] width 75 height 28
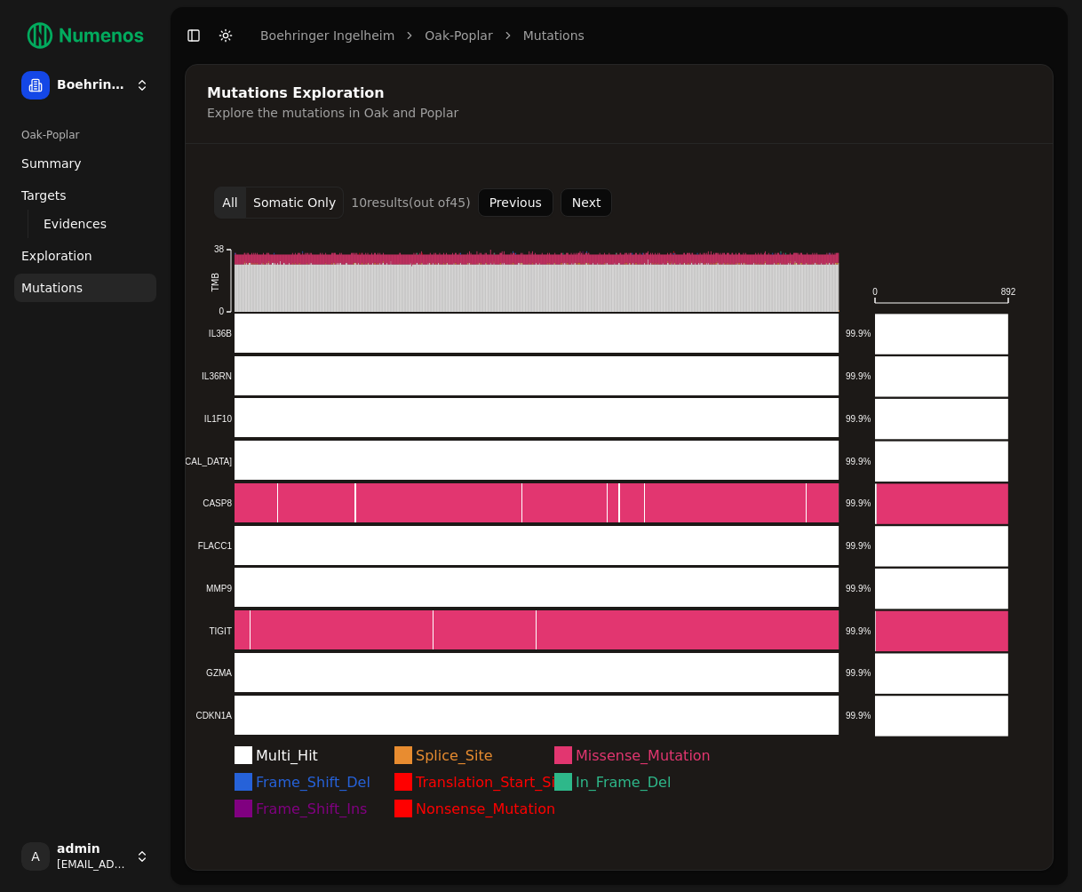
click at [588, 203] on button "Next" at bounding box center [586, 202] width 52 height 28
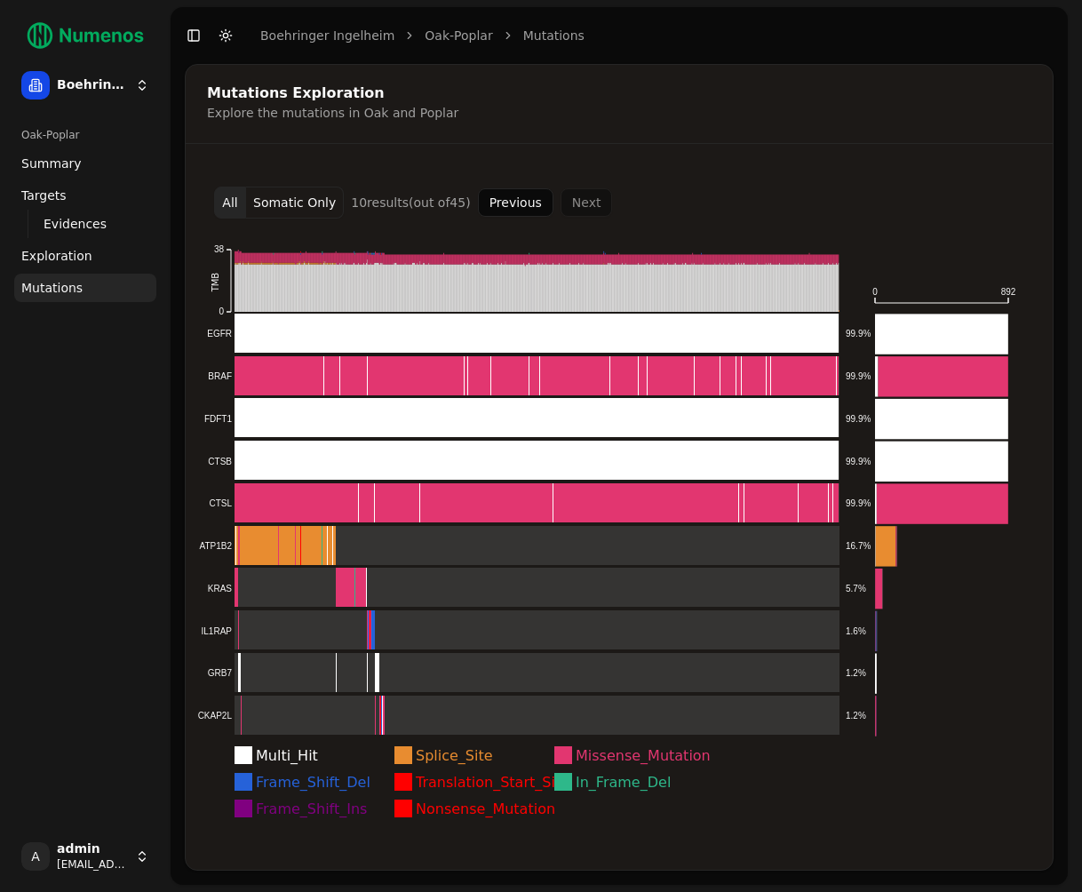
click at [448, 128] on div "Mutations Exploration Explore the mutations in Oak and Poplar" at bounding box center [616, 104] width 861 height 78
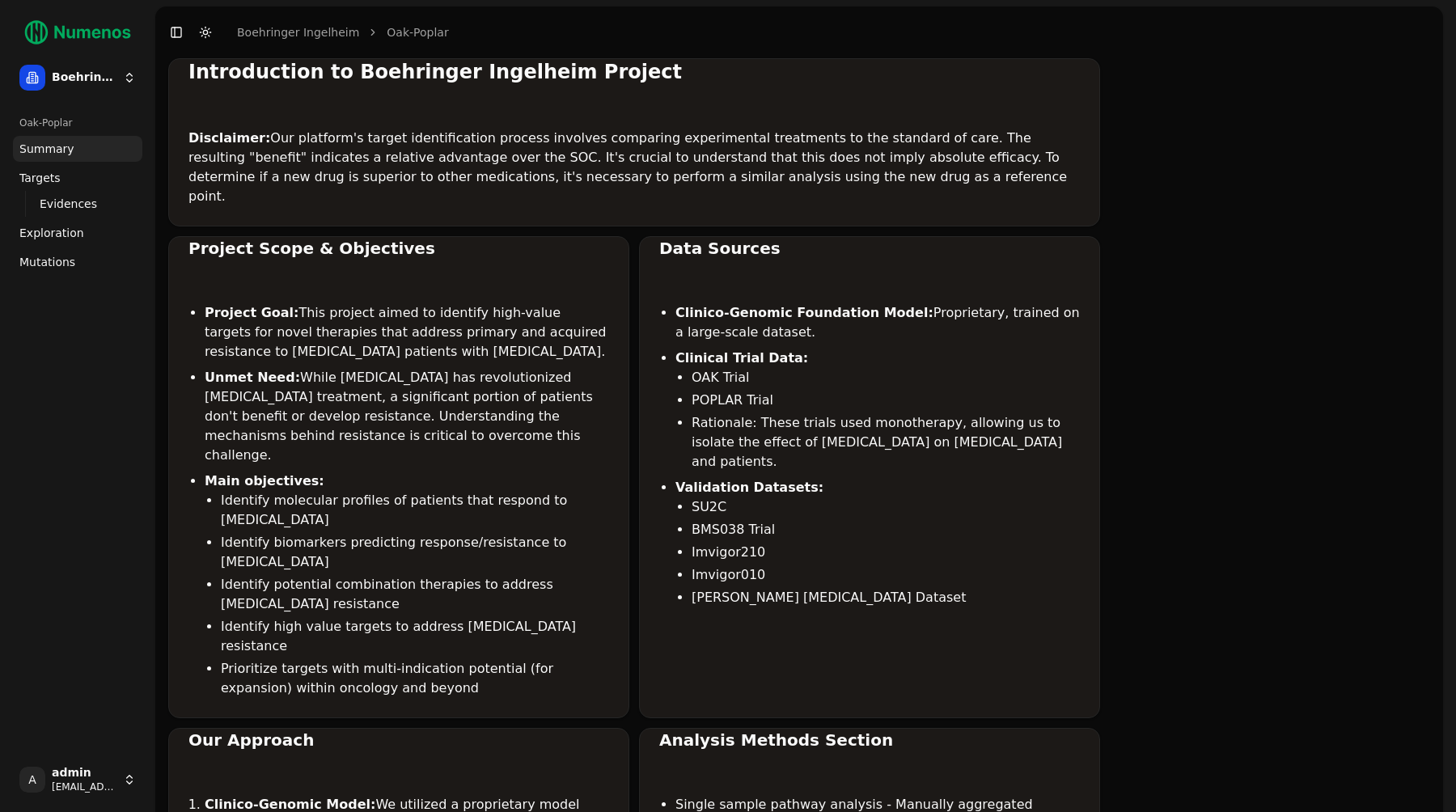
click at [76, 258] on link "Mutations" at bounding box center [77, 262] width 129 height 25
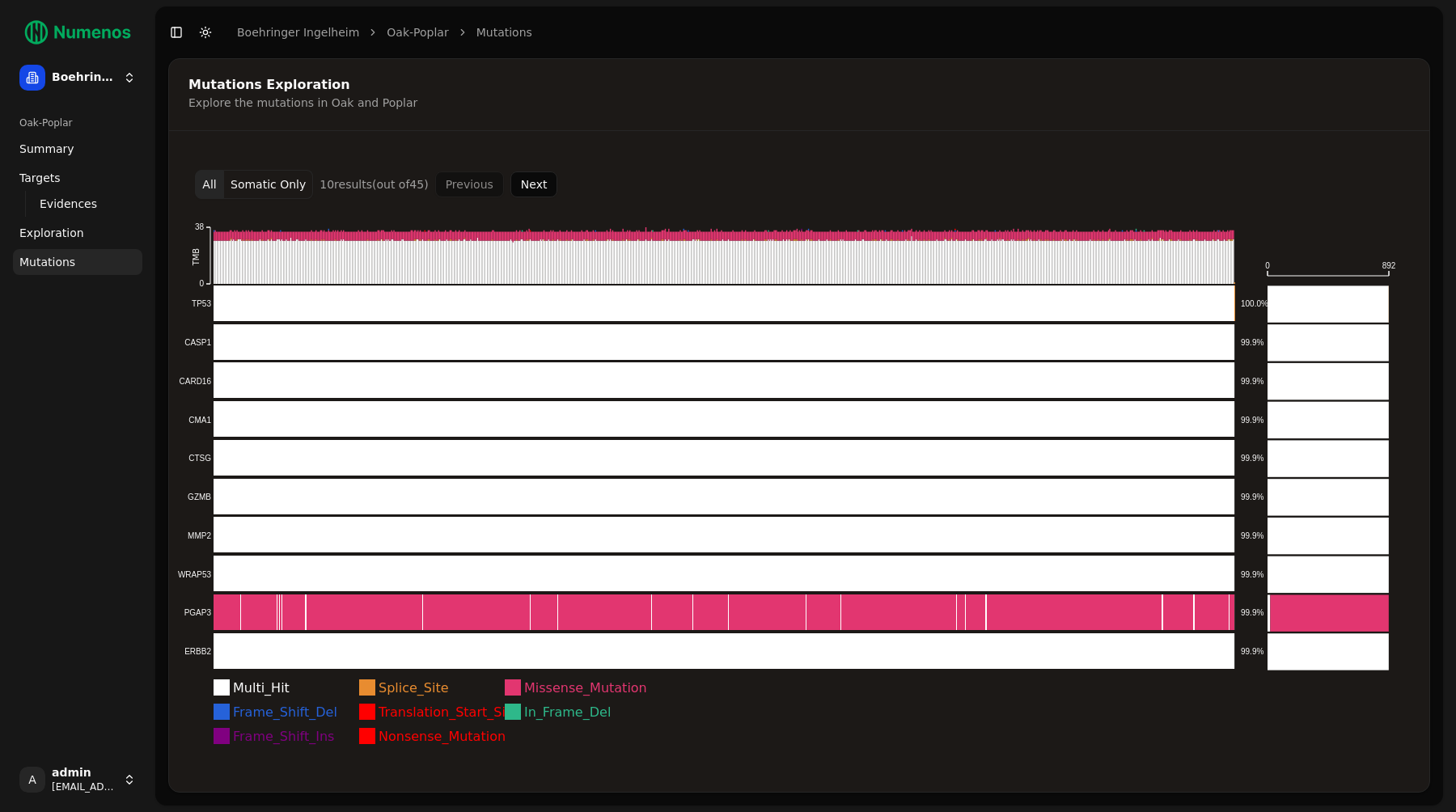
click at [516, 186] on button "Next" at bounding box center [534, 184] width 47 height 25
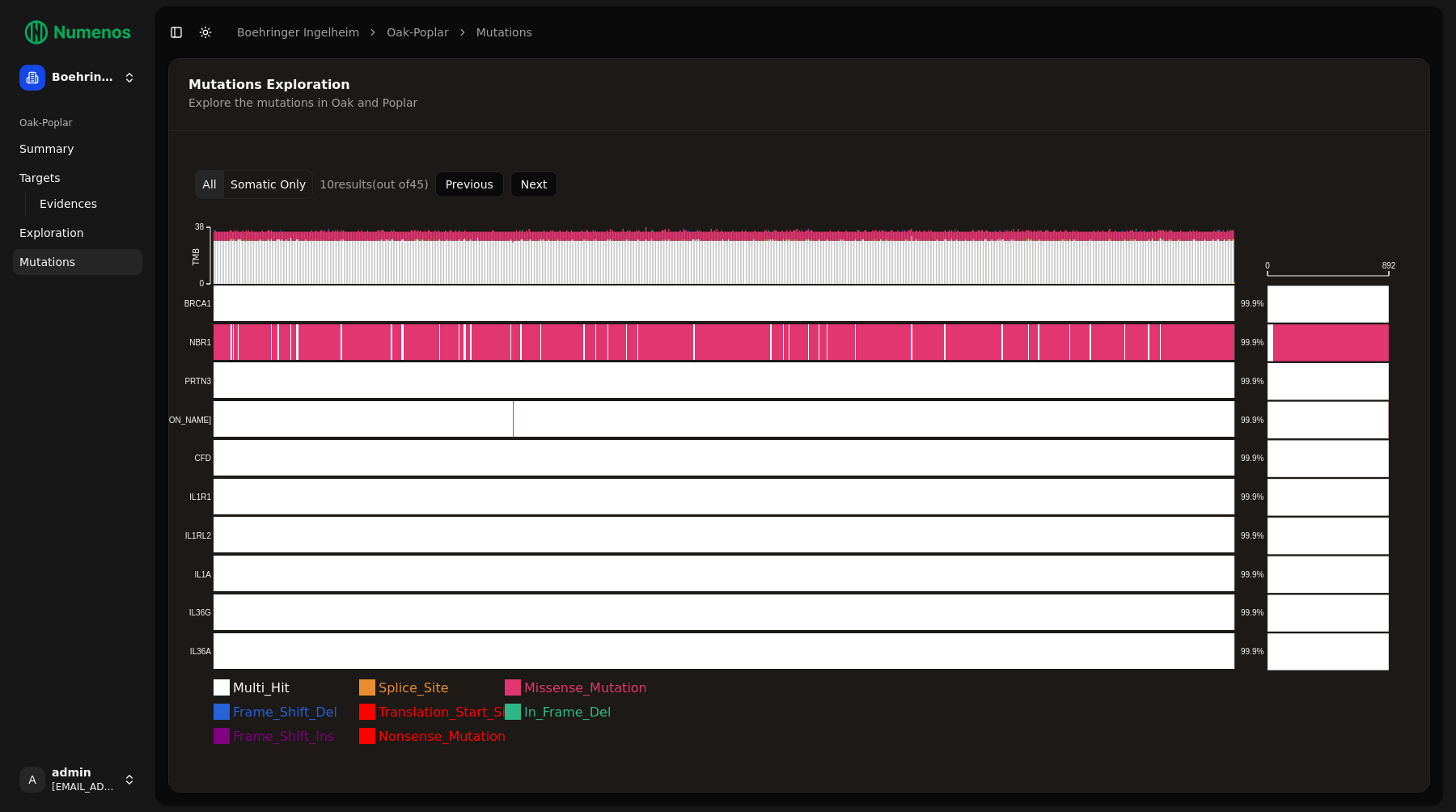
click at [516, 186] on button "Next" at bounding box center [534, 184] width 47 height 25
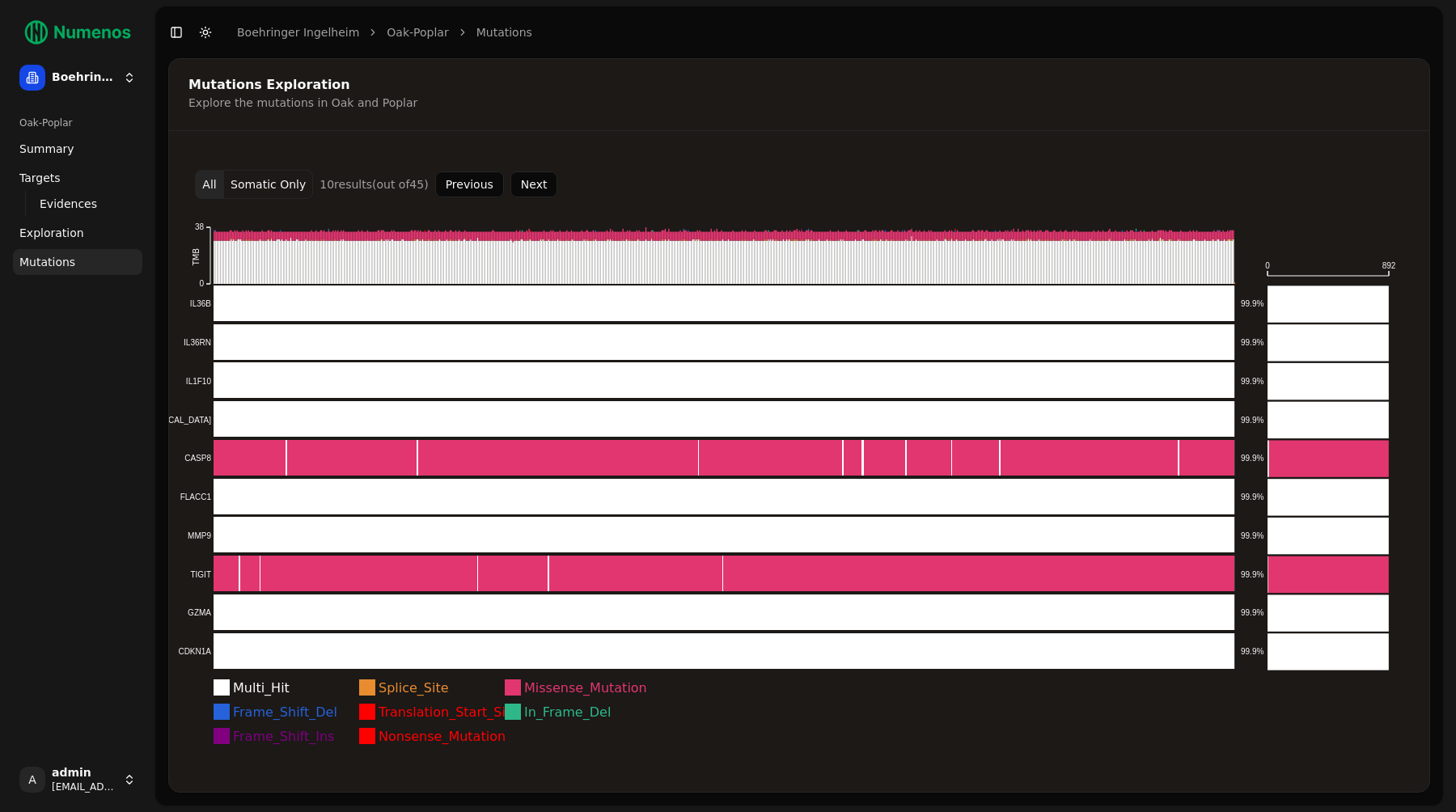
click at [516, 186] on button "Next" at bounding box center [534, 184] width 47 height 25
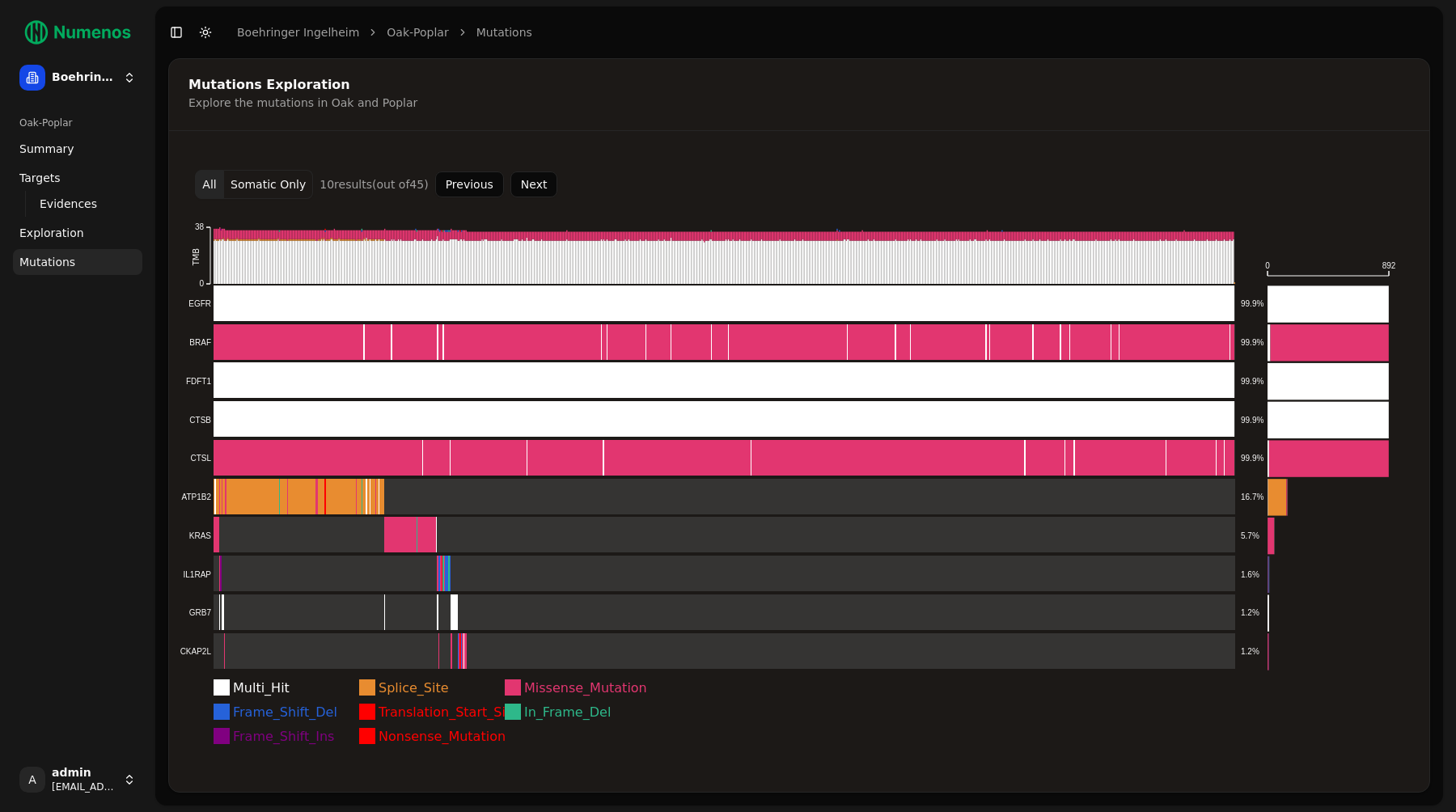
click at [280, 188] on button "Somatic Only" at bounding box center [269, 184] width 89 height 29
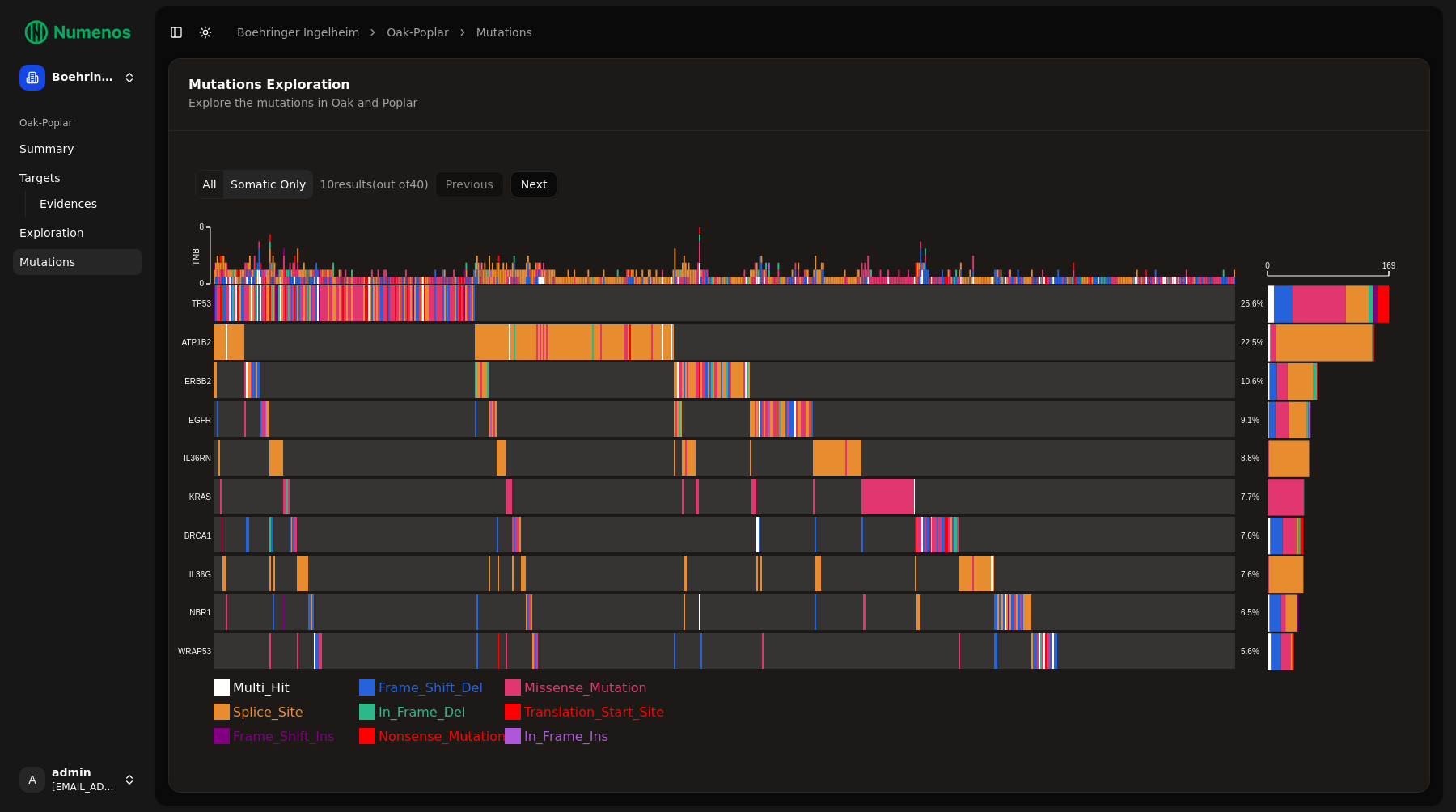
click at [530, 180] on button "Next" at bounding box center [534, 184] width 47 height 25
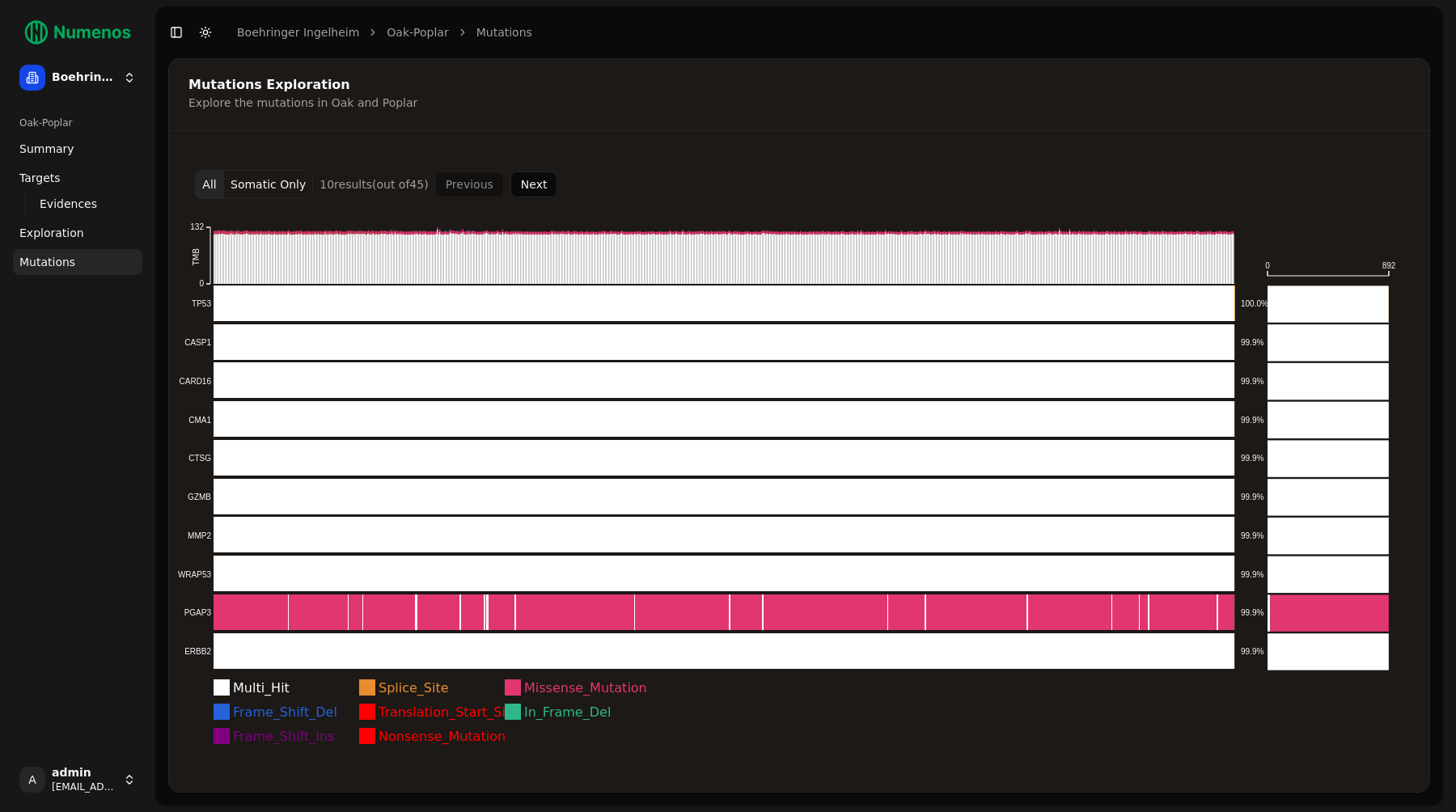
click at [530, 191] on button "Next" at bounding box center [534, 184] width 47 height 25
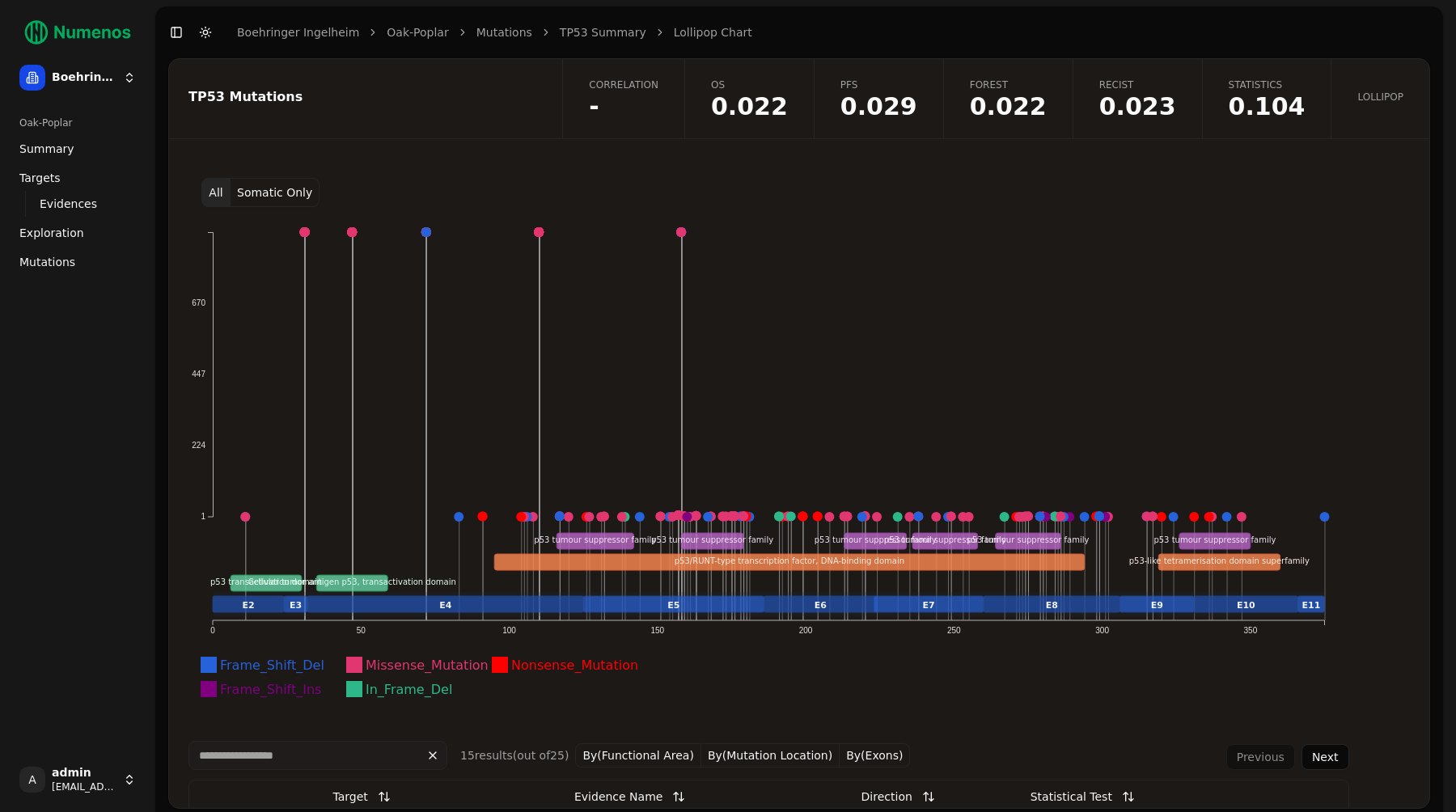
click at [263, 194] on button "Somatic Only" at bounding box center [275, 192] width 89 height 29
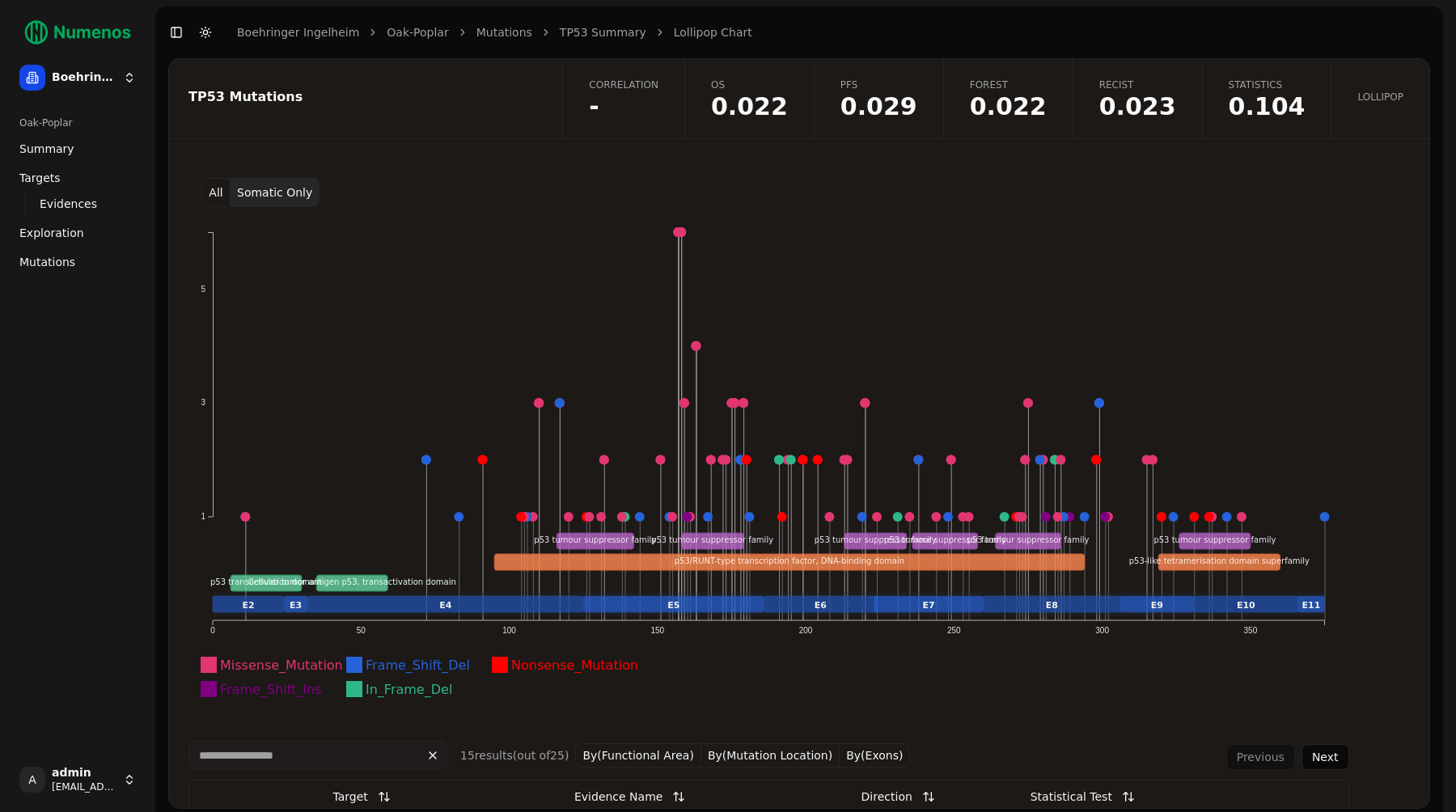
click at [664, 92] on link "Correlation -" at bounding box center [623, 98] width 122 height 79
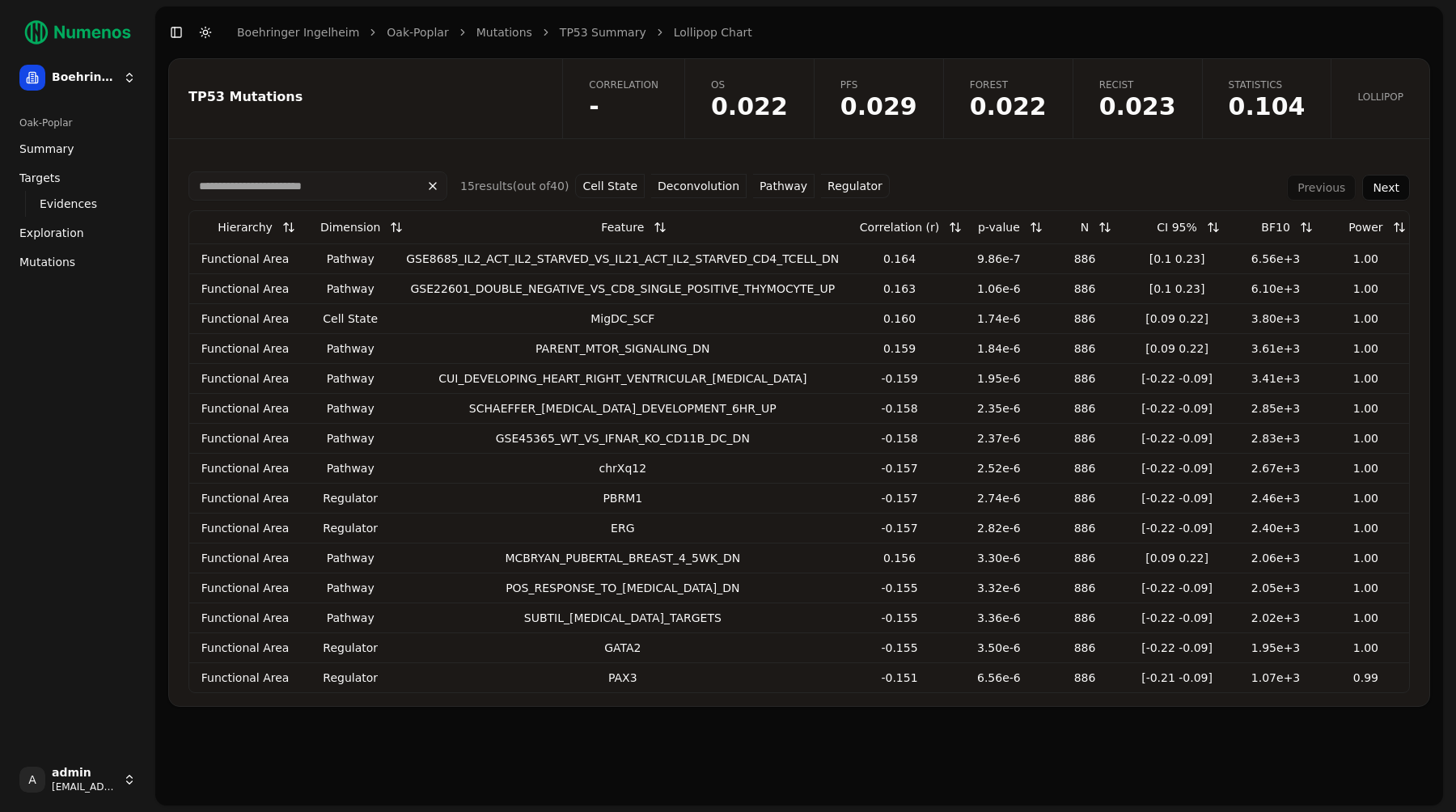
click at [1390, 83] on link "Lollipop" at bounding box center [1380, 98] width 98 height 79
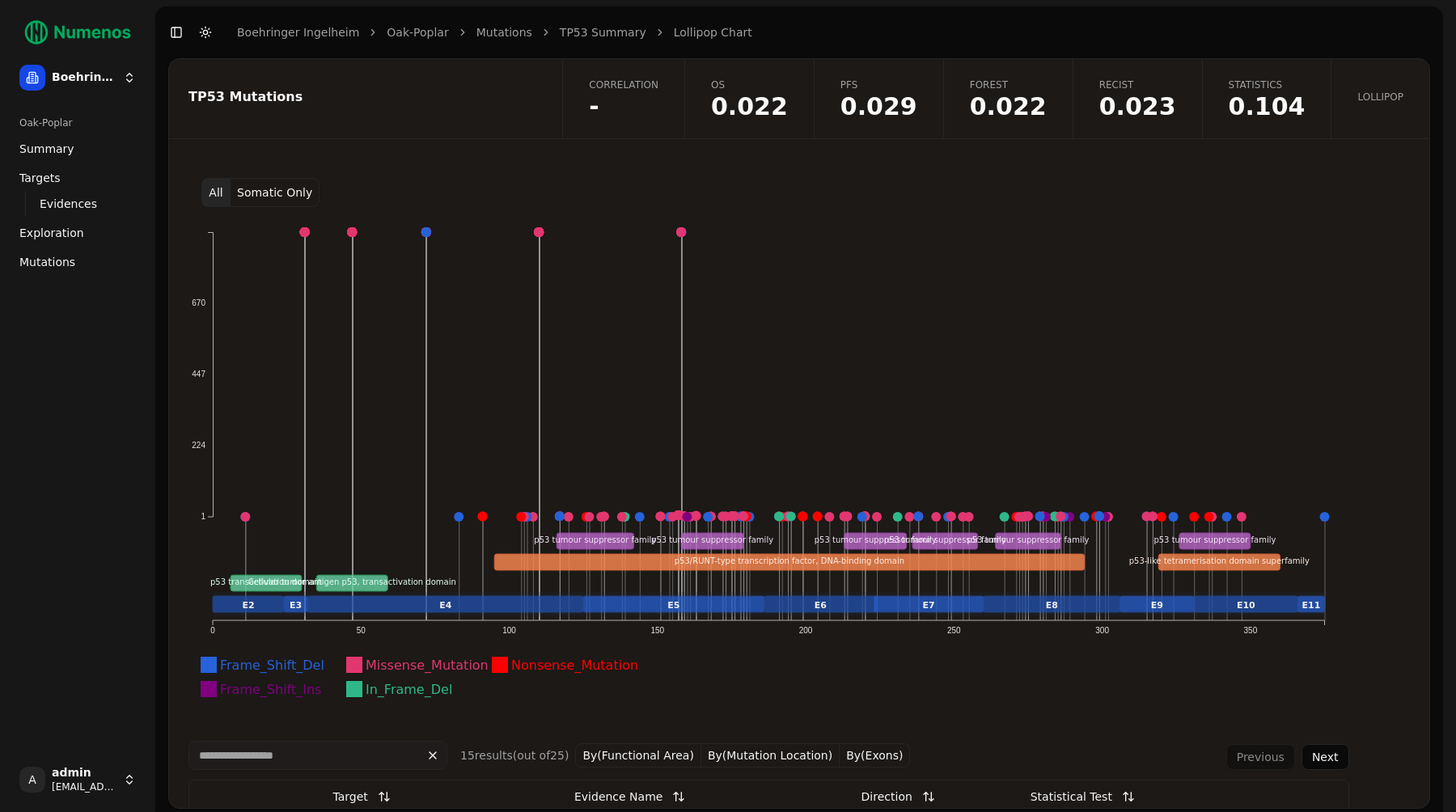
click at [406, 132] on div "TP53 Mutations" at bounding box center [363, 98] width 388 height 79
click at [256, 192] on button "Somatic Only" at bounding box center [275, 192] width 89 height 29
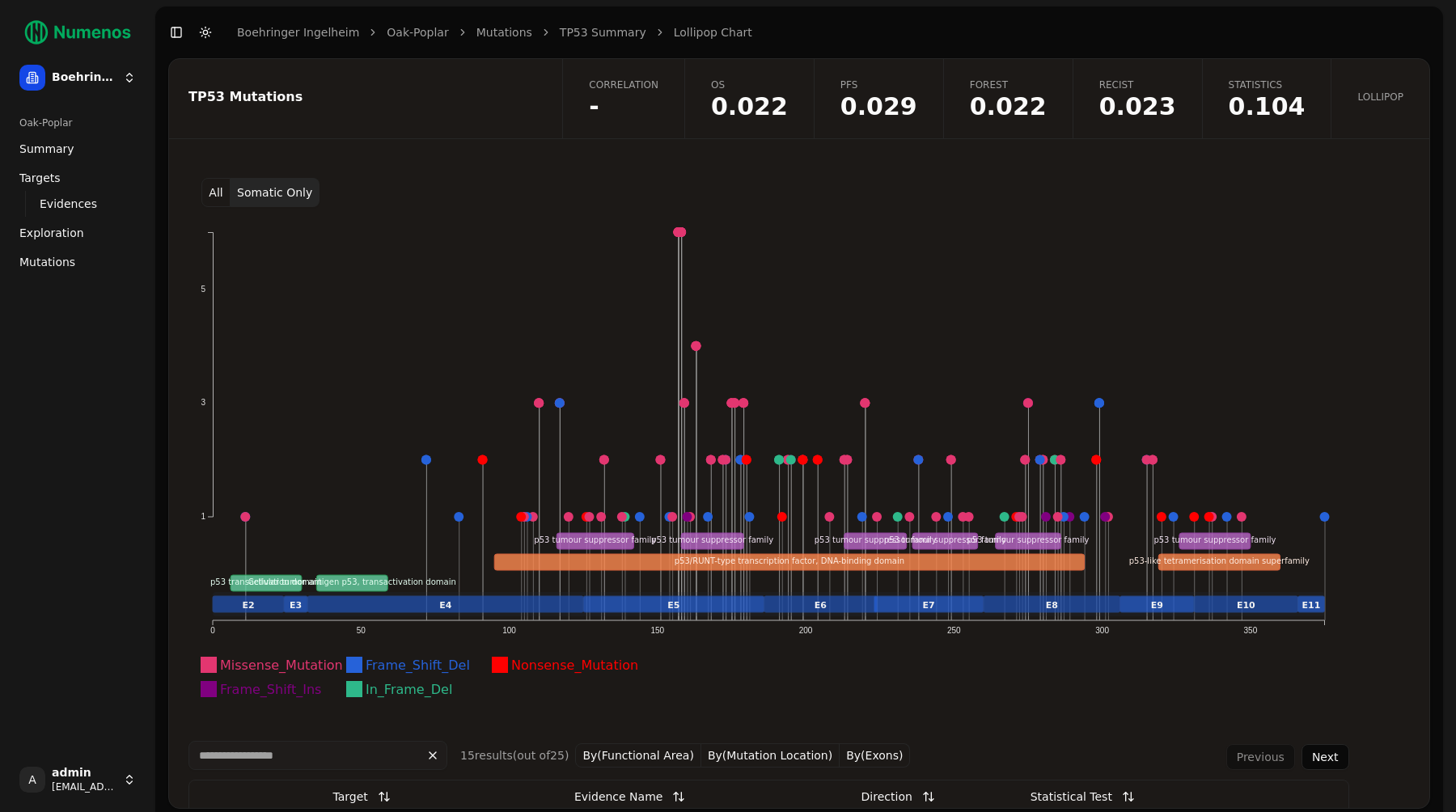
click at [219, 193] on button "All" at bounding box center [216, 192] width 29 height 29
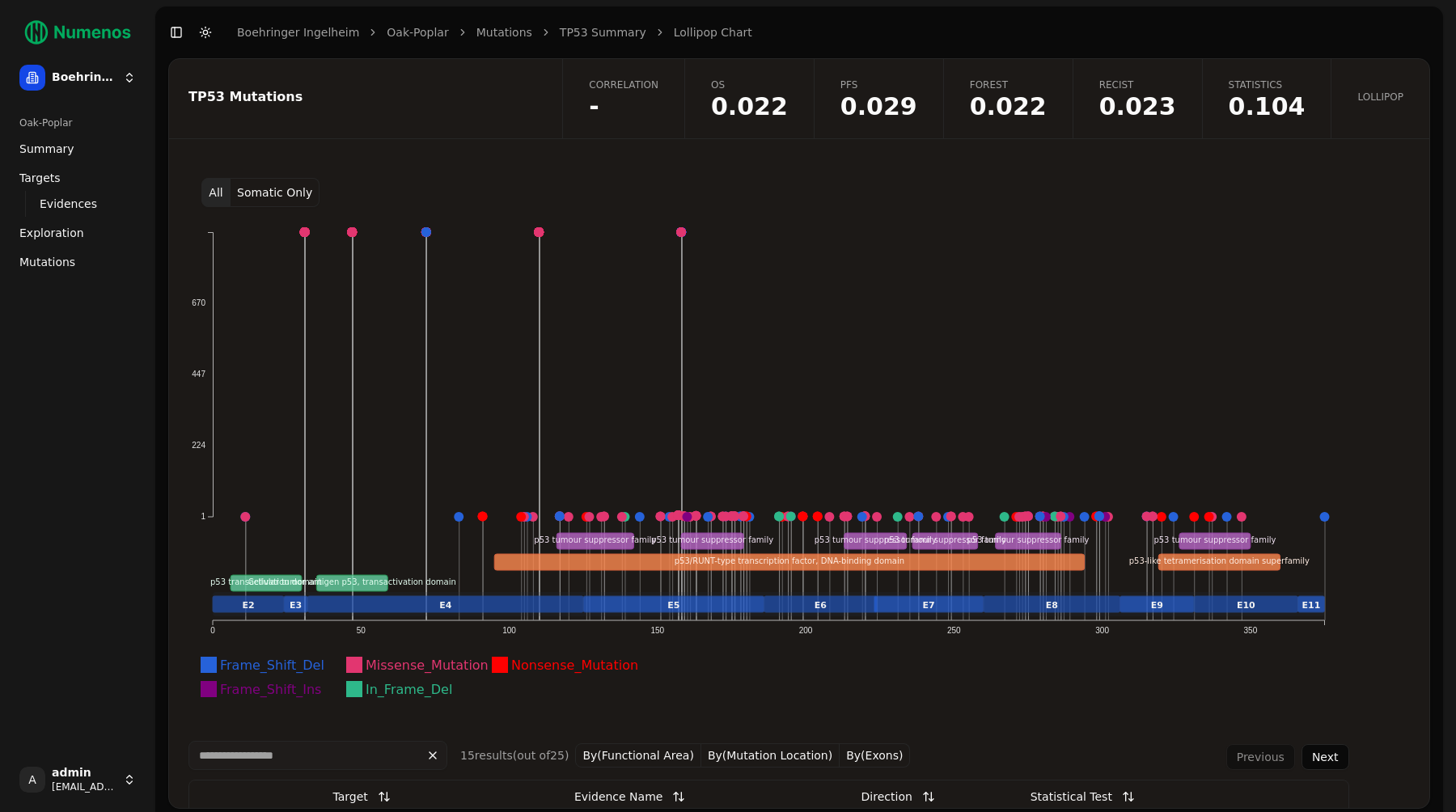
click at [278, 190] on button "Somatic Only" at bounding box center [275, 192] width 89 height 29
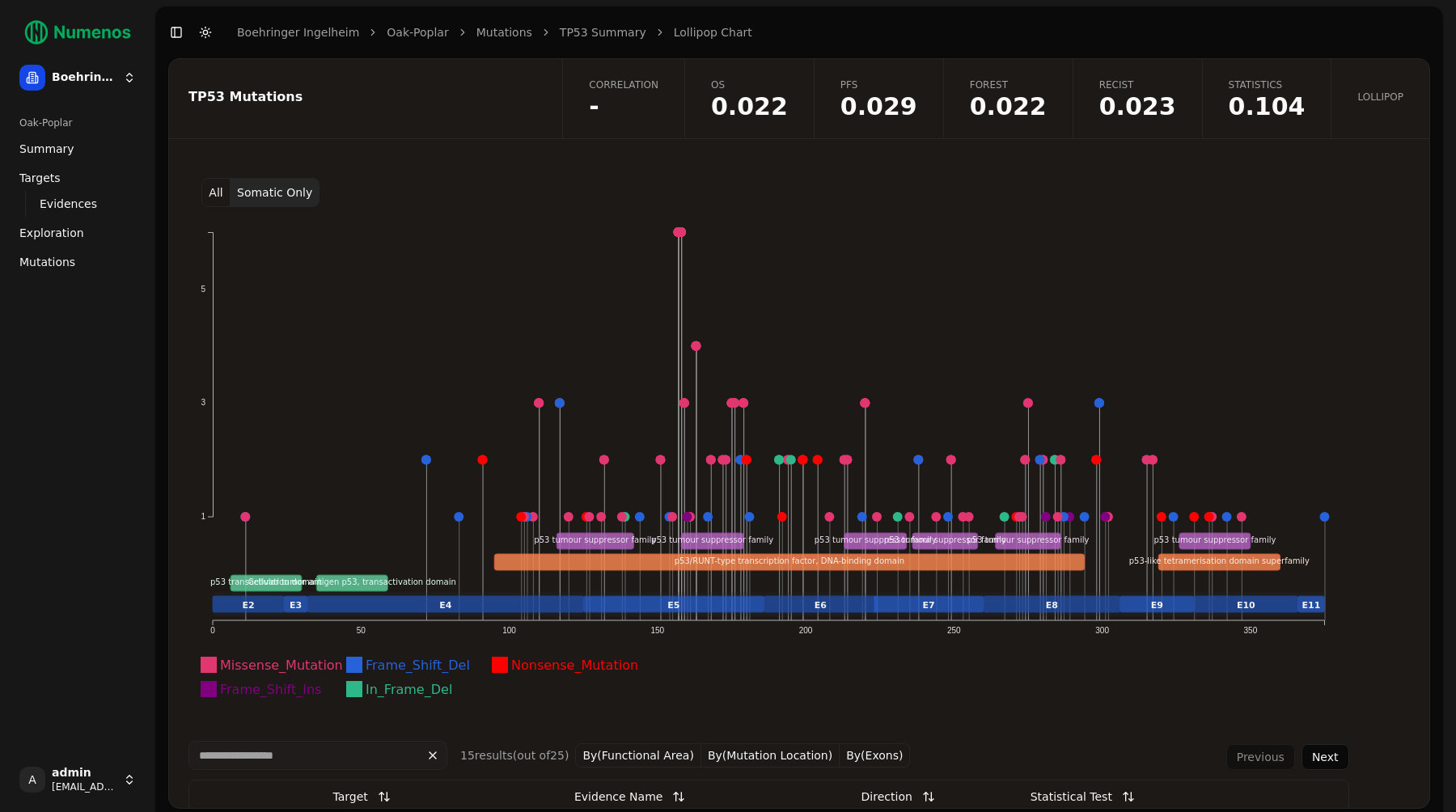
click at [392, 178] on div "All Somatic Only" at bounding box center [799, 192] width 1221 height 29
click at [415, 94] on div "TP53 Mutations" at bounding box center [363, 96] width 350 height 13
click at [219, 196] on button "All" at bounding box center [216, 192] width 29 height 29
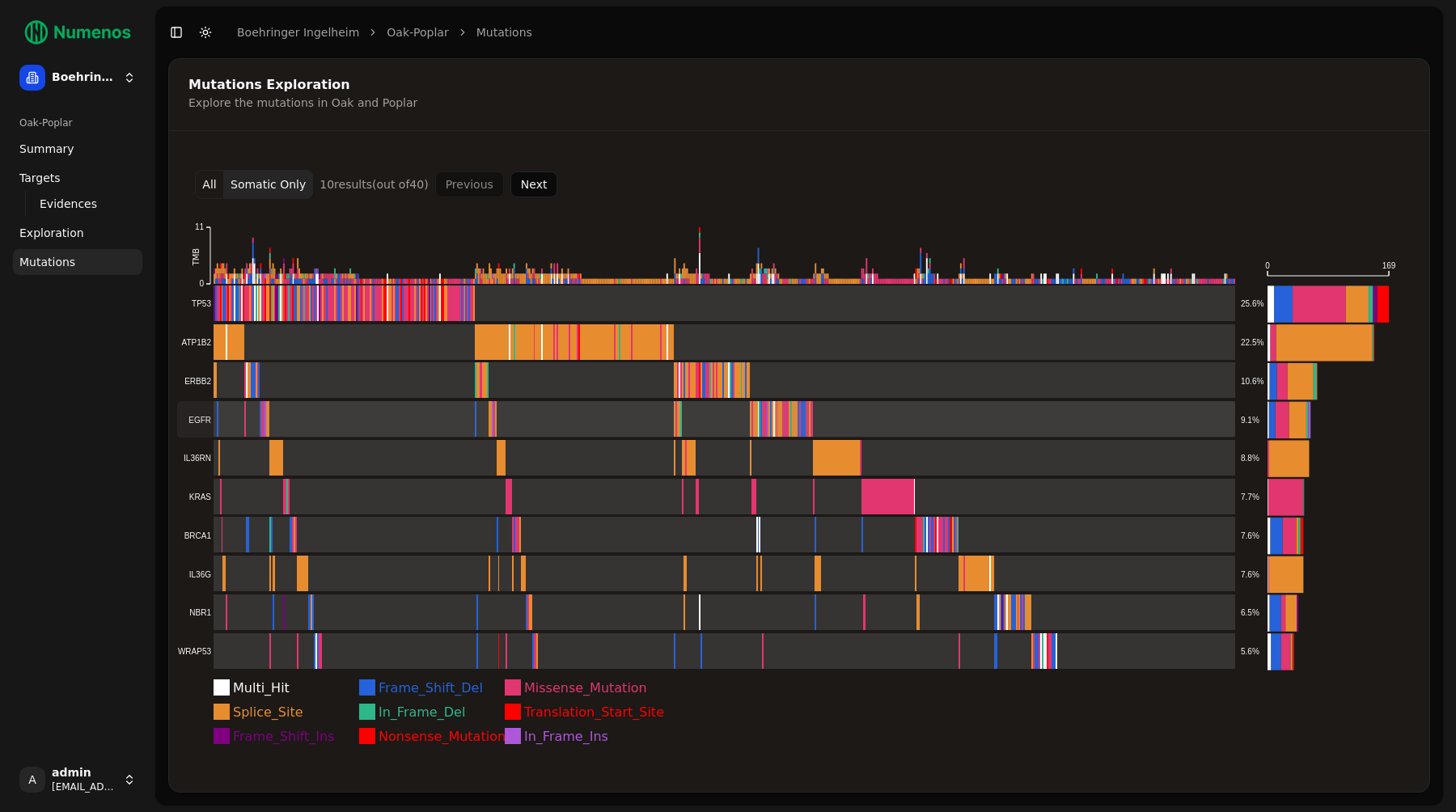
click at [383, 421] on rect at bounding box center [706, 419] width 1058 height 36
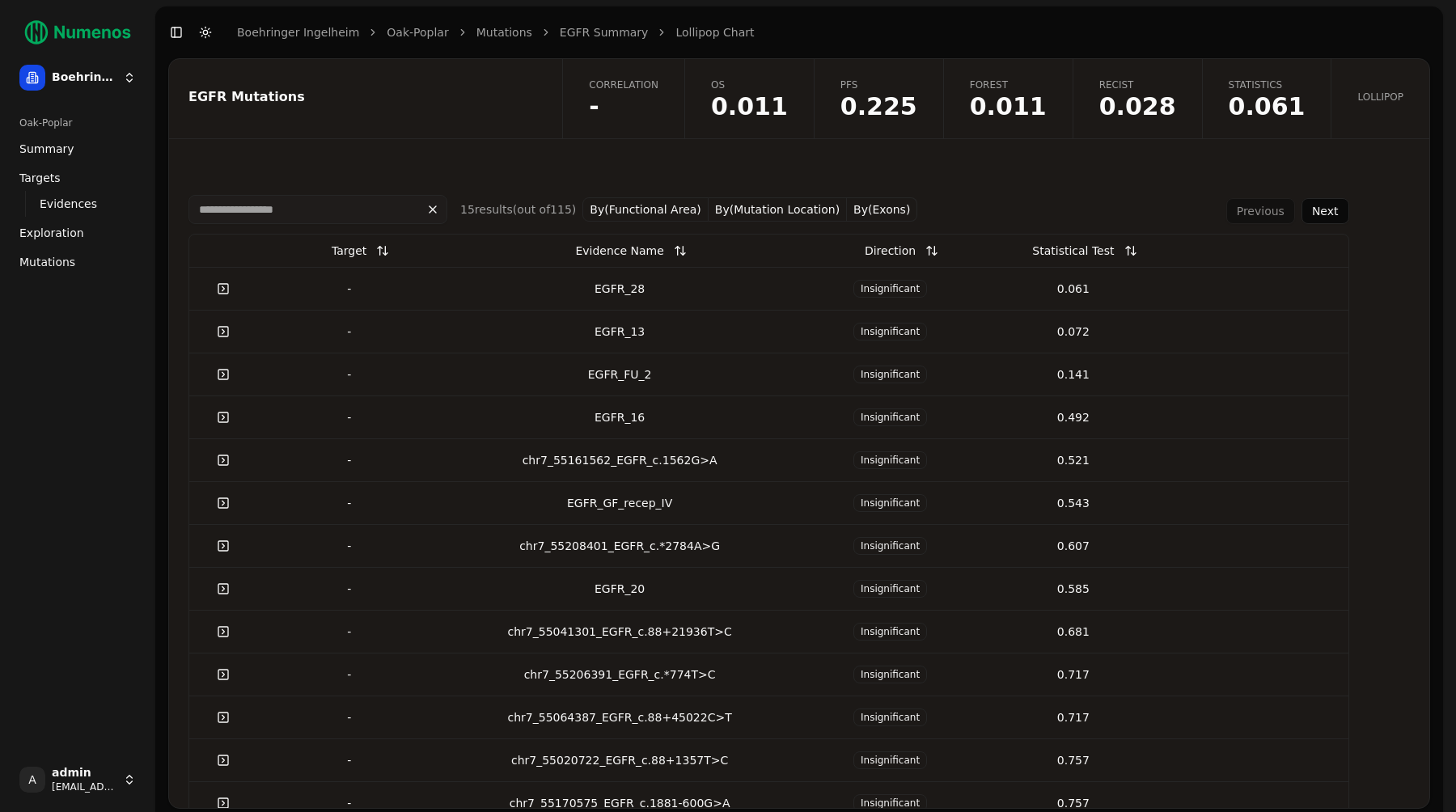
scroll to position [543, 0]
click at [225, 333] on link at bounding box center [223, 334] width 33 height 29
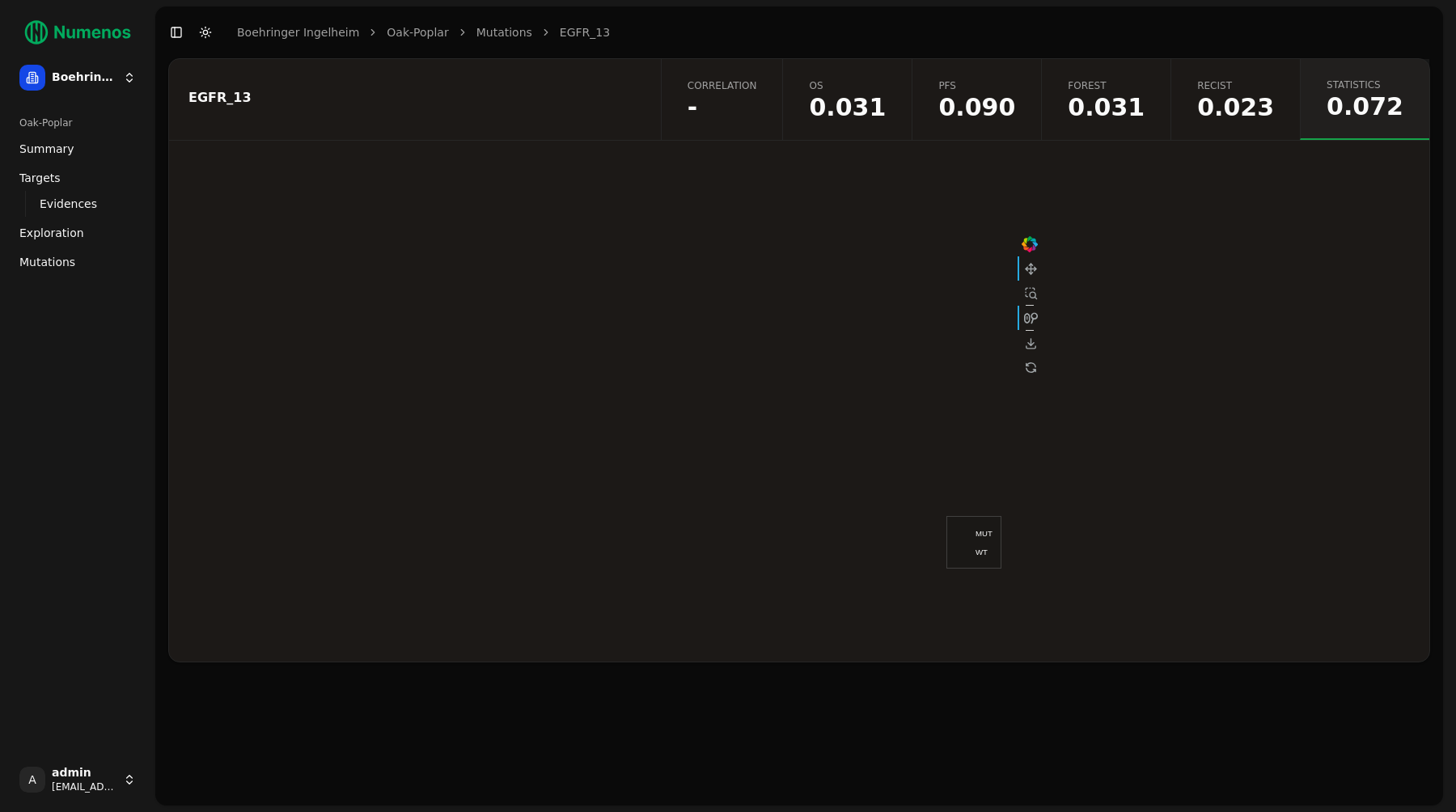
click at [757, 102] on span "-" at bounding box center [722, 107] width 69 height 25
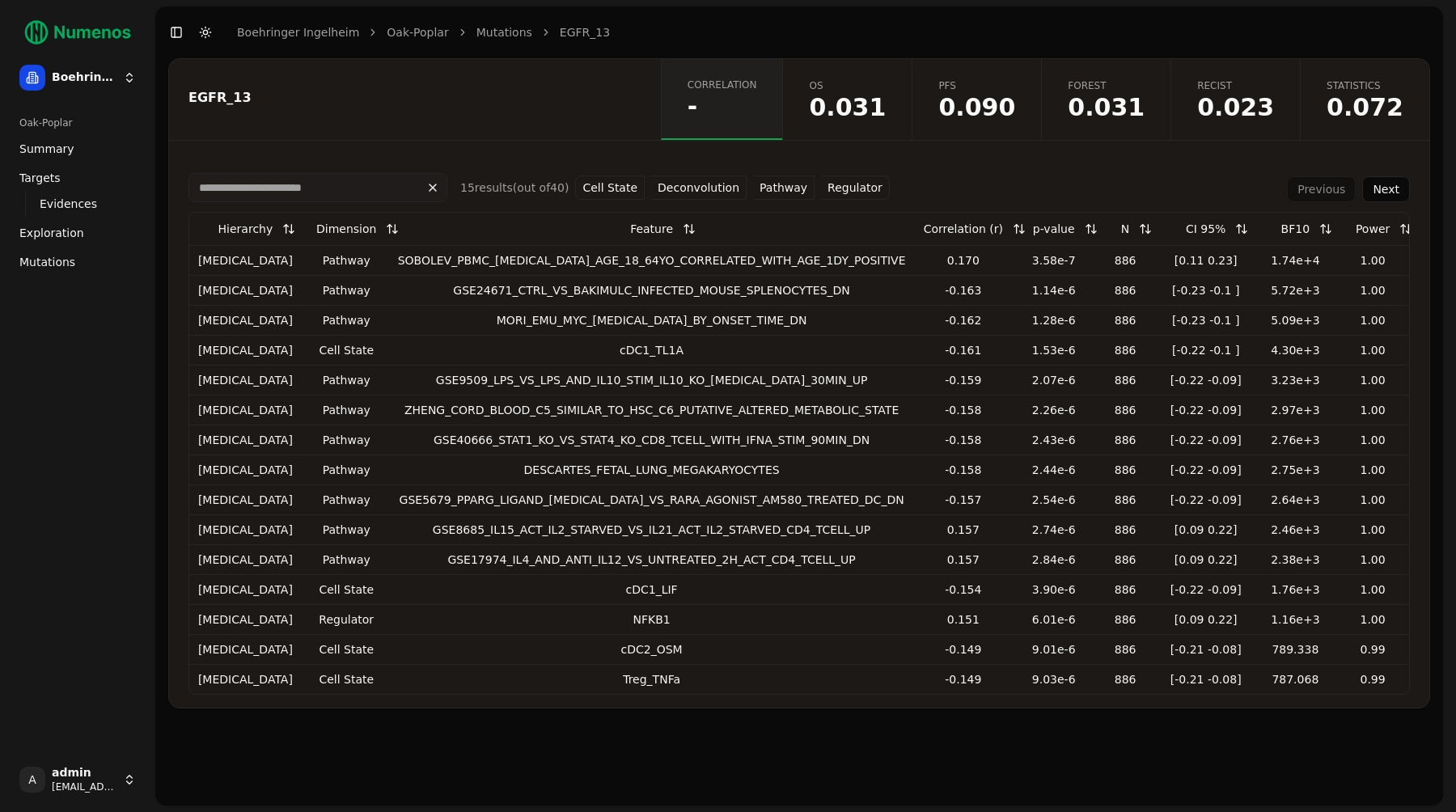
click at [617, 188] on button "Cell State" at bounding box center [609, 188] width 69 height 25
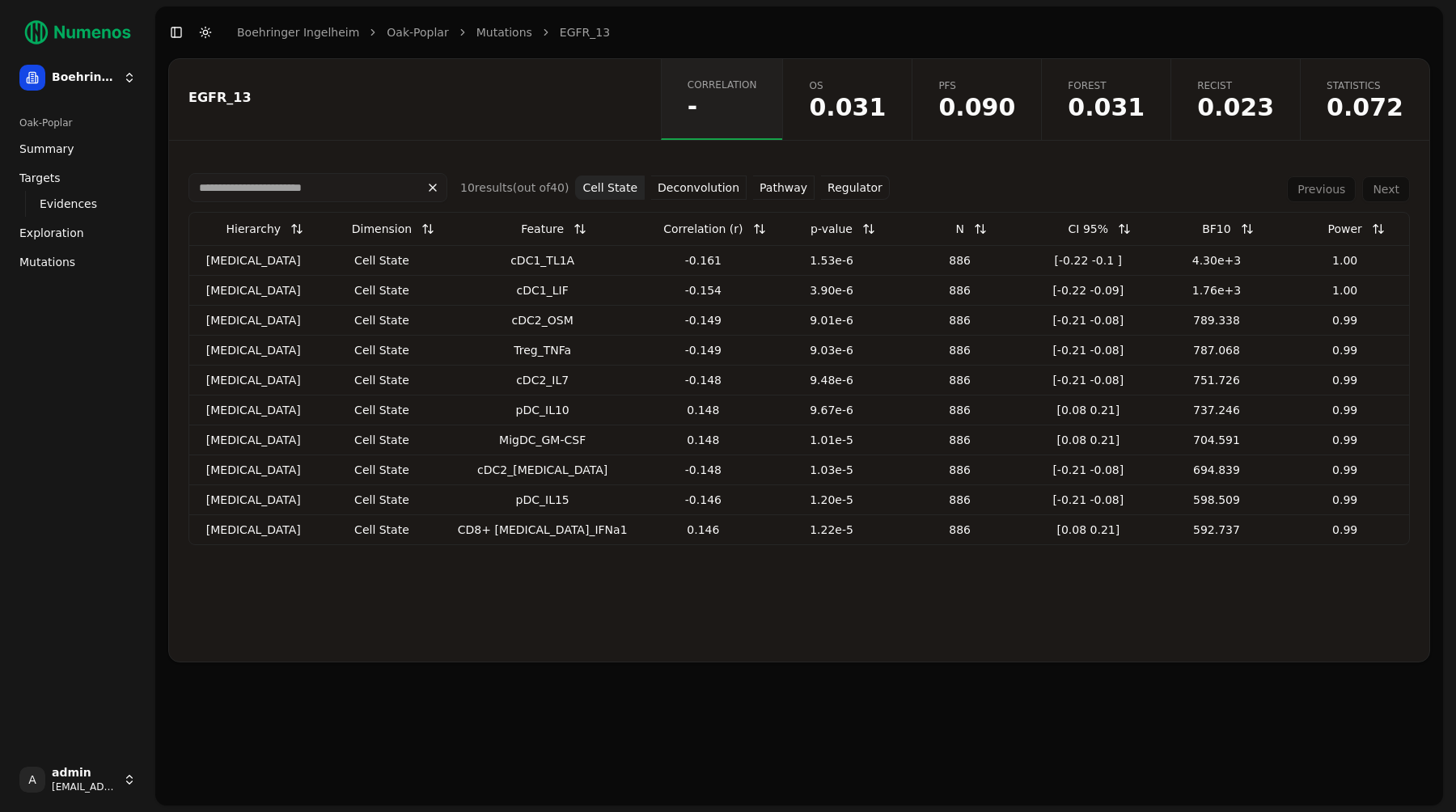
click at [710, 184] on button "Deconvolution" at bounding box center [698, 188] width 96 height 25
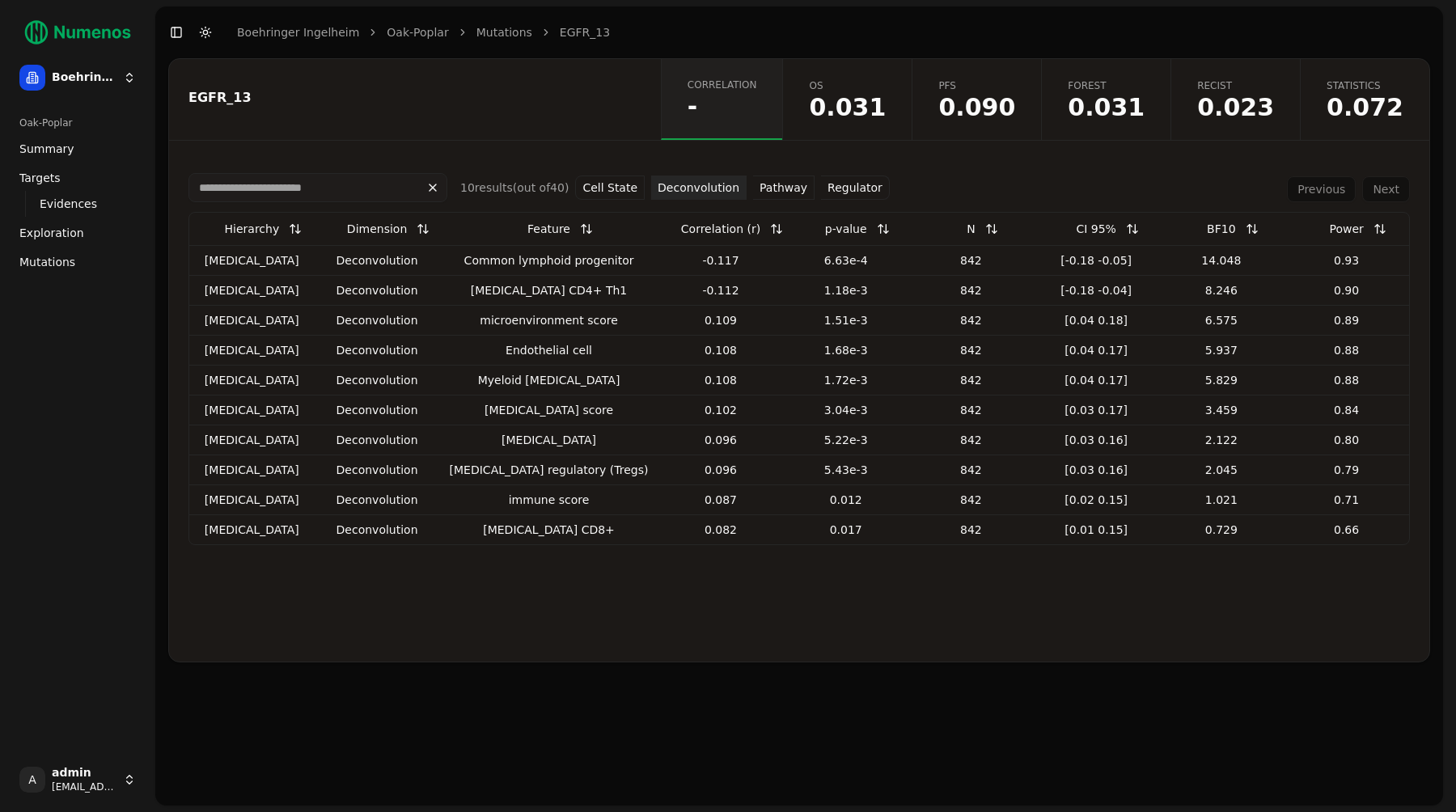
click at [774, 185] on button "Pathway" at bounding box center [783, 188] width 61 height 25
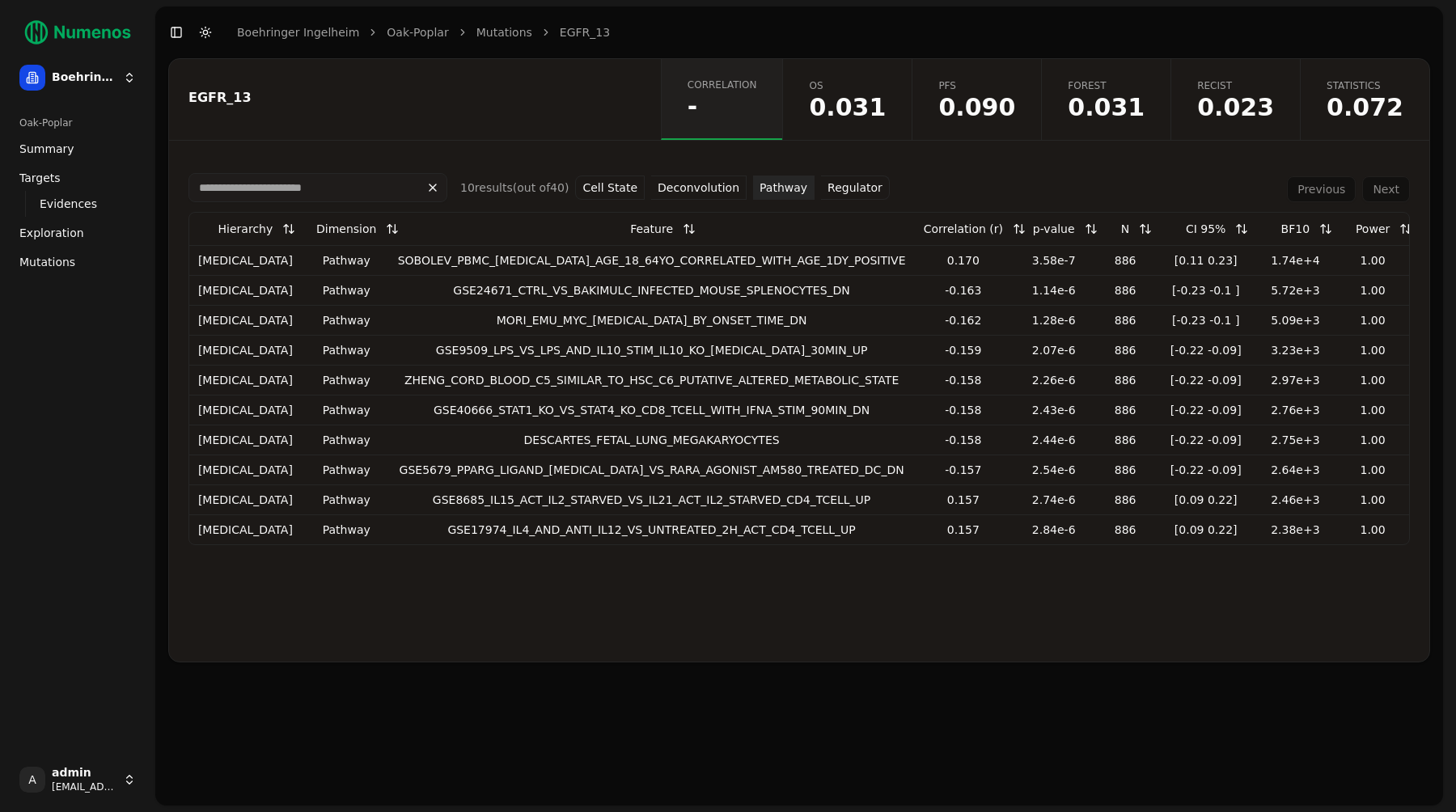
click at [831, 184] on button "Regulator" at bounding box center [854, 188] width 68 height 25
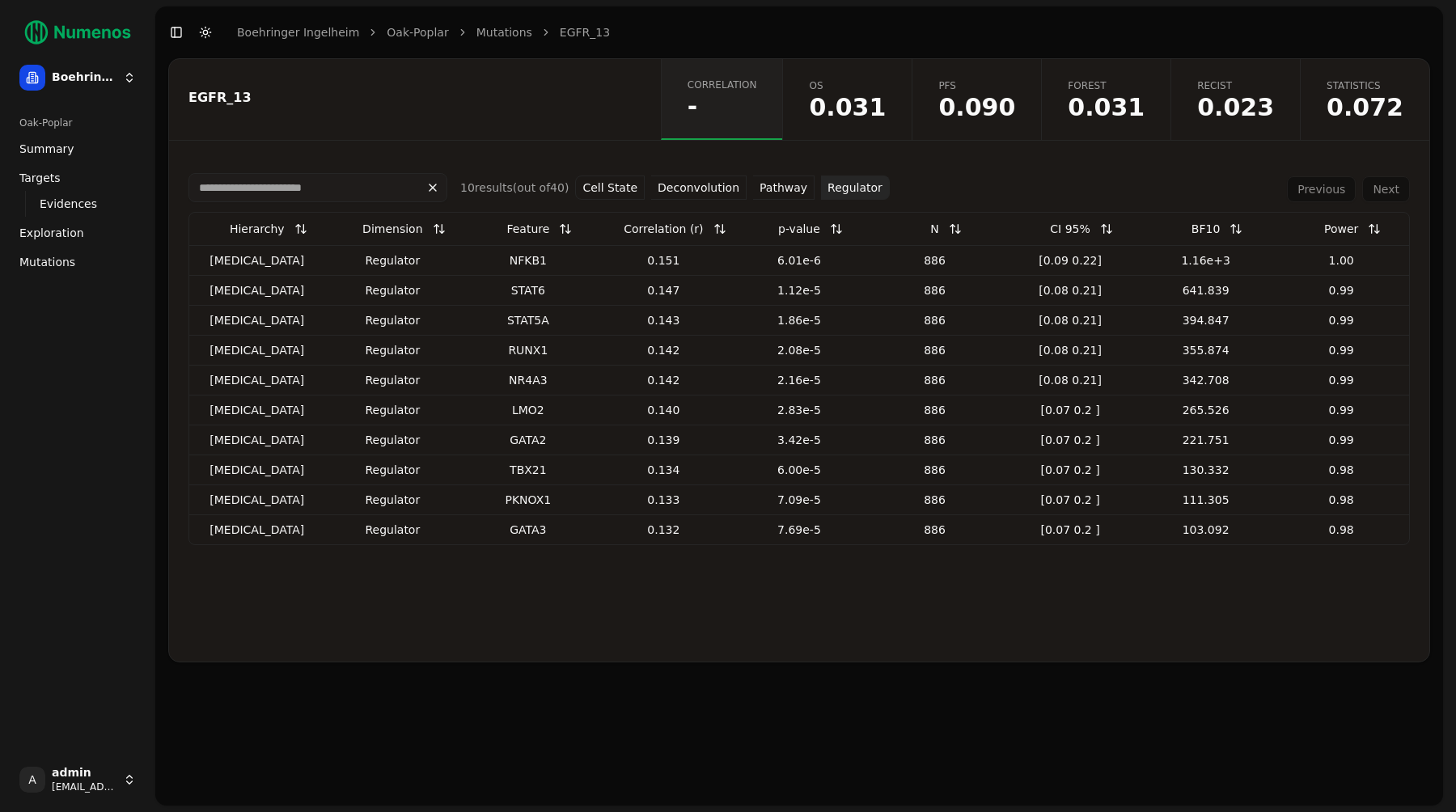
click at [625, 147] on div "EGFR_13 Correlation - OS 0.031 PFS 0.090 Forest 0.031 Recist 0.023 Statistics 0…" at bounding box center [799, 360] width 1261 height 604
click at [617, 192] on button "Cell State" at bounding box center [609, 188] width 69 height 25
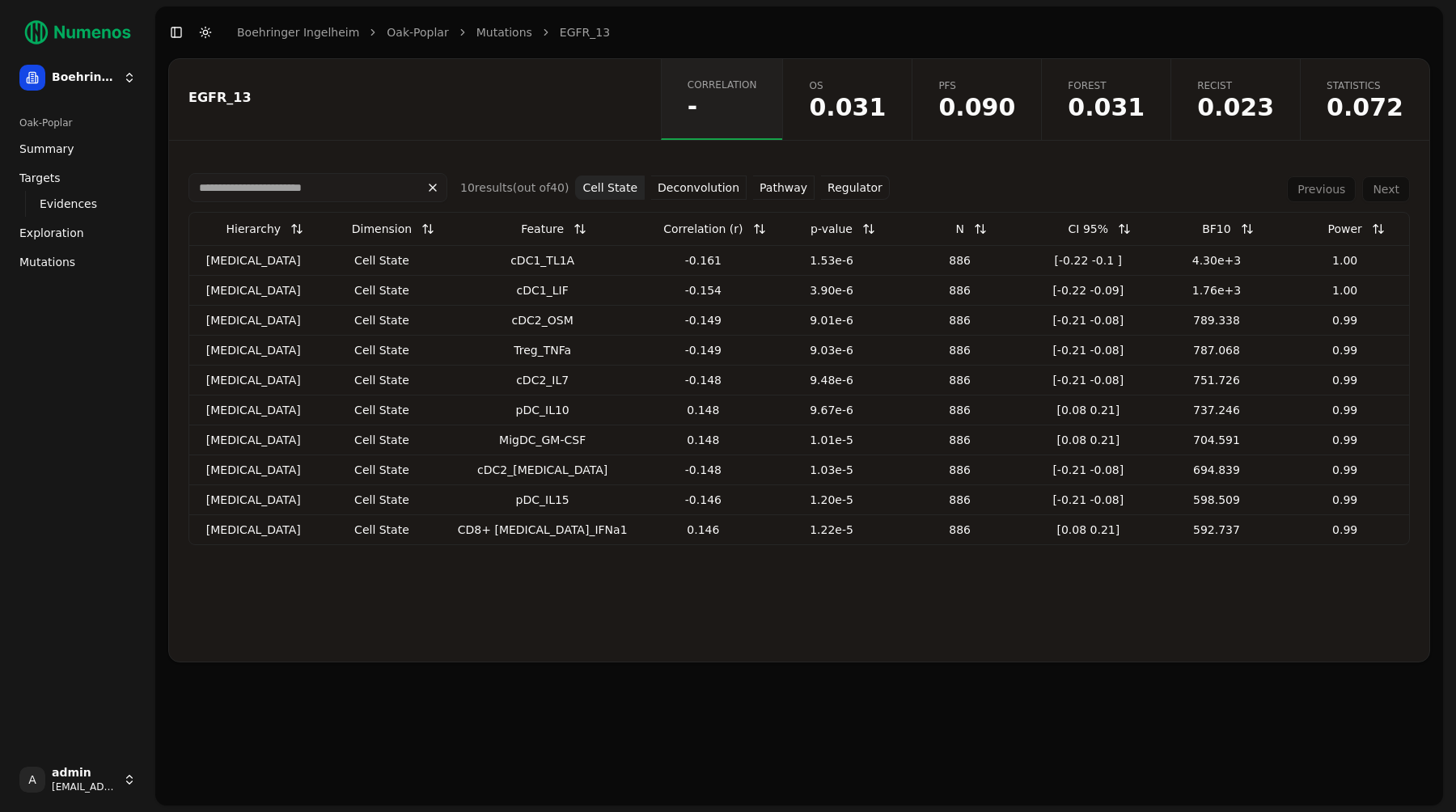
click at [352, 173] on input at bounding box center [318, 188] width 259 height 29
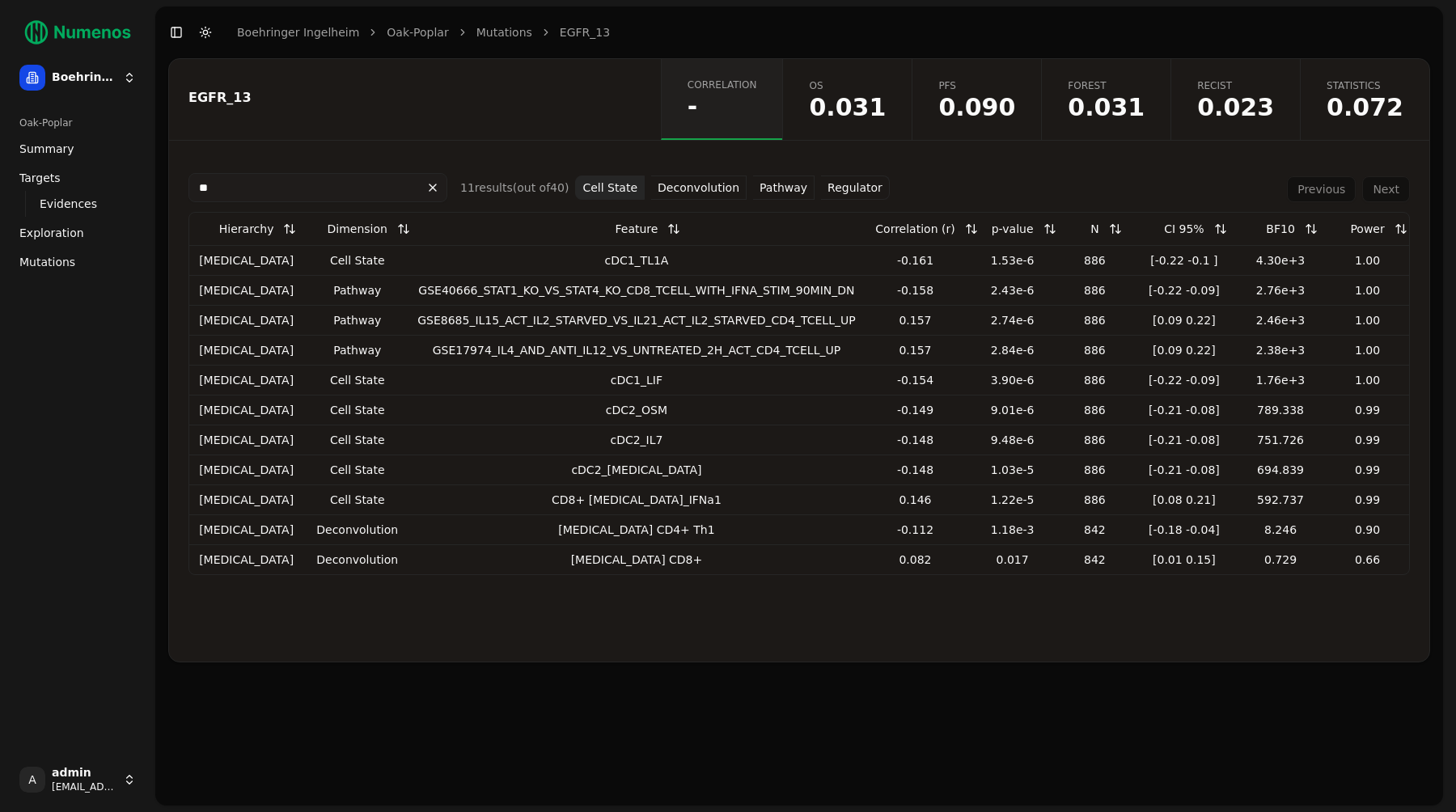
type input "*"
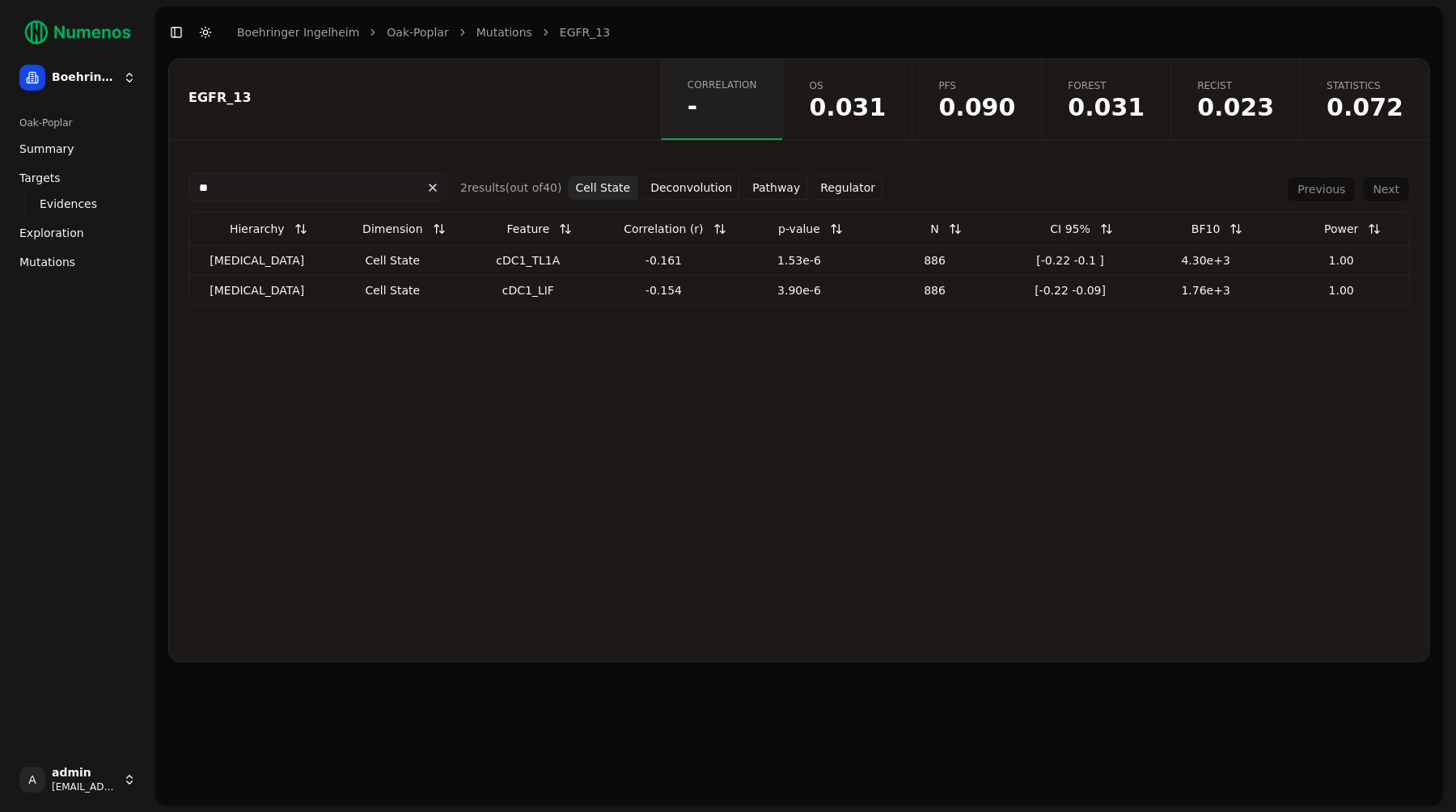
type input "*"
type input "***"
click at [439, 249] on td "cell state" at bounding box center [392, 259] width 136 height 30
click at [290, 403] on div "*** 2 result s (out of 40 ) Cell State Deconvolution Pathway Regulator Previous…" at bounding box center [799, 411] width 1221 height 475
click at [497, 410] on div "*** 2 result s (out of 40 ) Cell State Deconvolution Pathway Regulator Previous…" at bounding box center [799, 411] width 1221 height 475
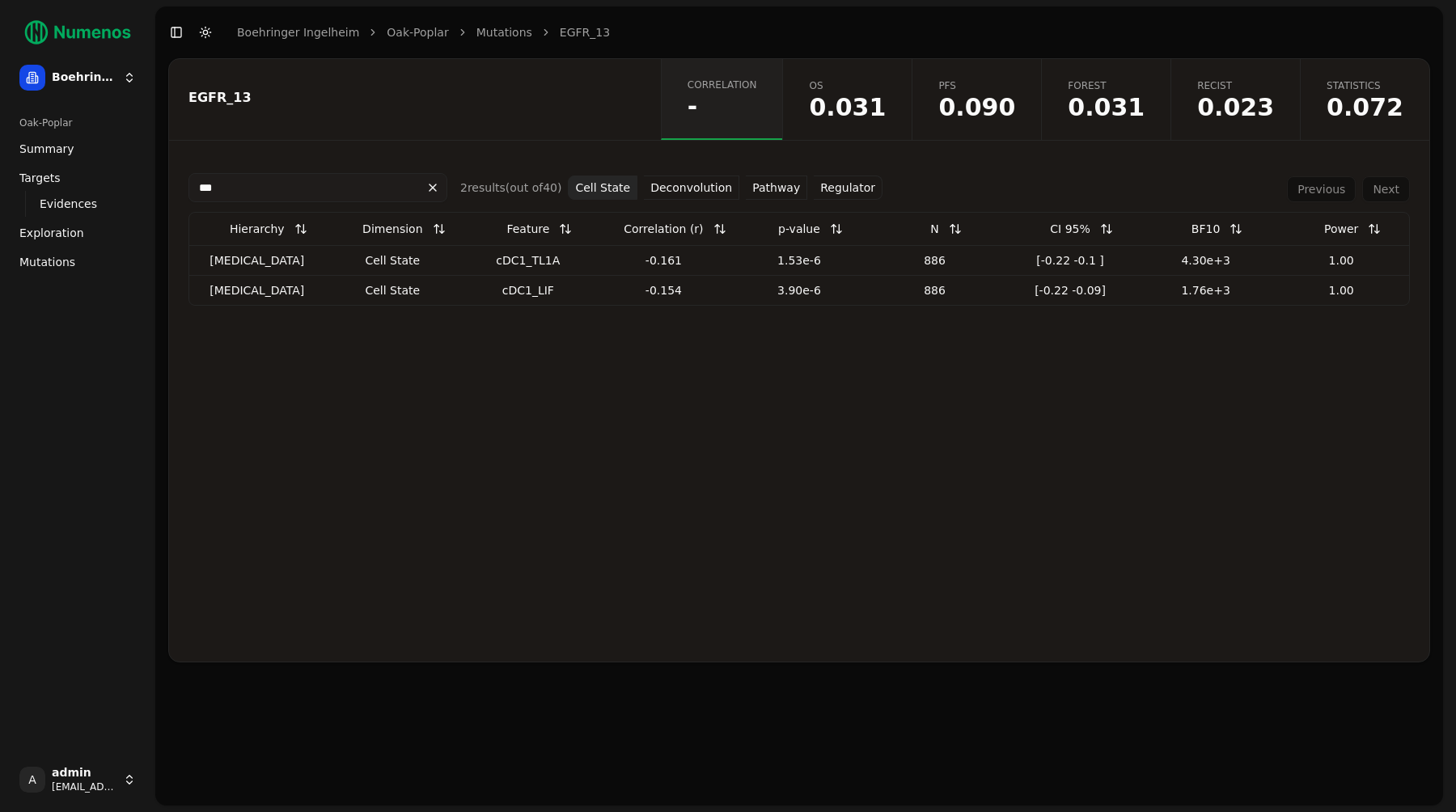
click at [490, 73] on div "EGFR_13" at bounding box center [412, 99] width 487 height 81
click at [575, 146] on div "EGFR_13 Correlation - OS 0.031 PFS 0.090 Forest 0.031 Recist 0.023 Statistics 0…" at bounding box center [799, 360] width 1261 height 604
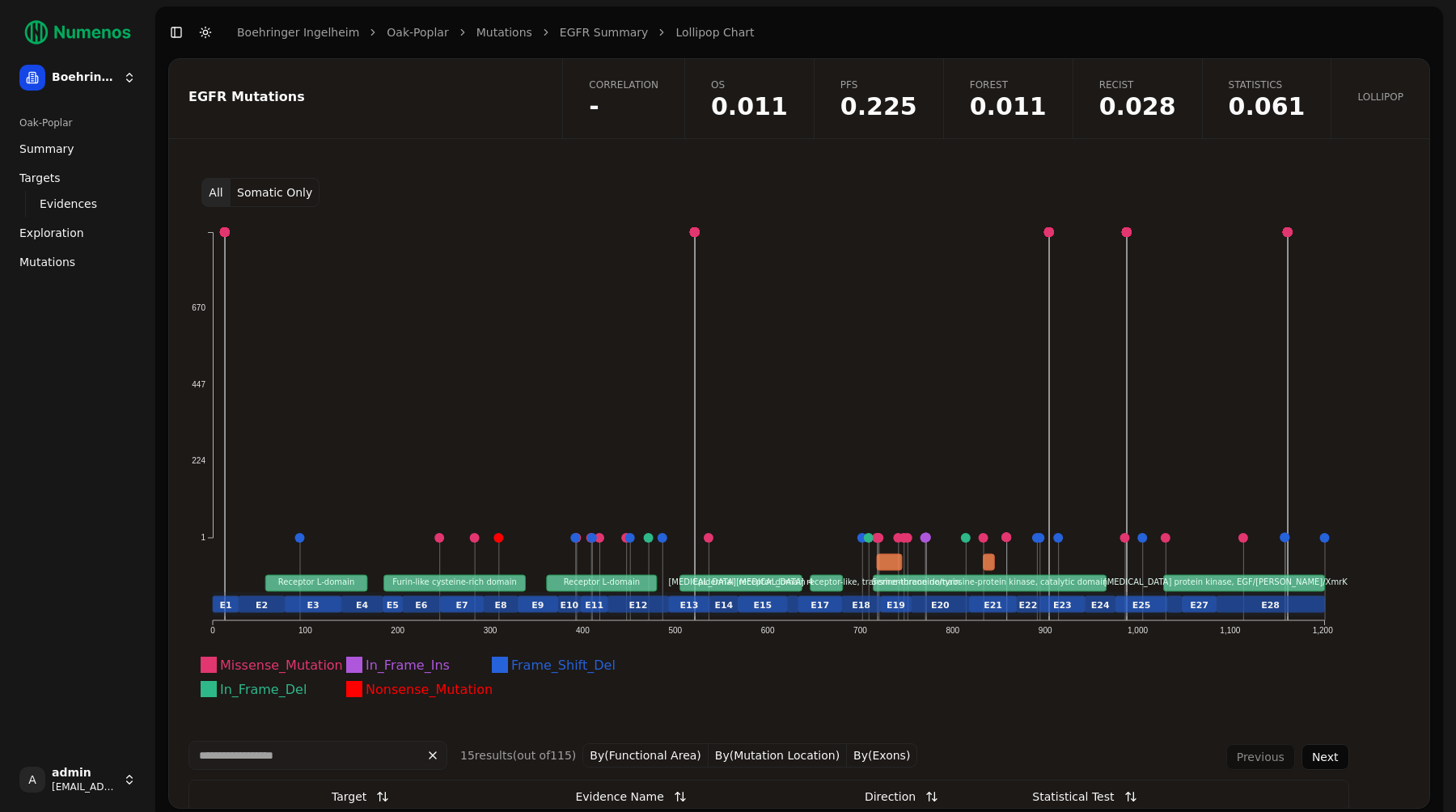
click at [383, 130] on div "EGFR Mutations" at bounding box center [363, 98] width 388 height 79
click at [349, 137] on div "EGFR Mutations" at bounding box center [363, 98] width 388 height 79
click at [667, 254] on icon "Missense_Mutation In_Frame_Ins Frame_Shift_Del In_Frame_Del Nonsense_Mutation 1…" at bounding box center [769, 471] width 1160 height 502
